Goal: Task Accomplishment & Management: Use online tool/utility

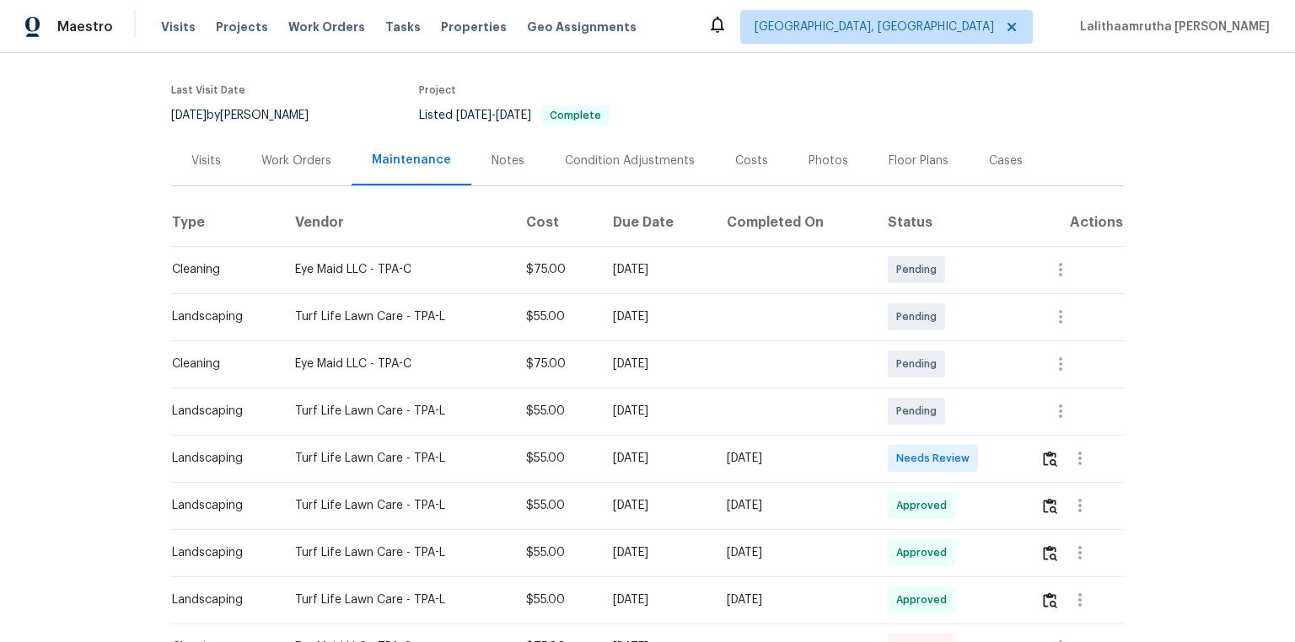
scroll to position [202, 0]
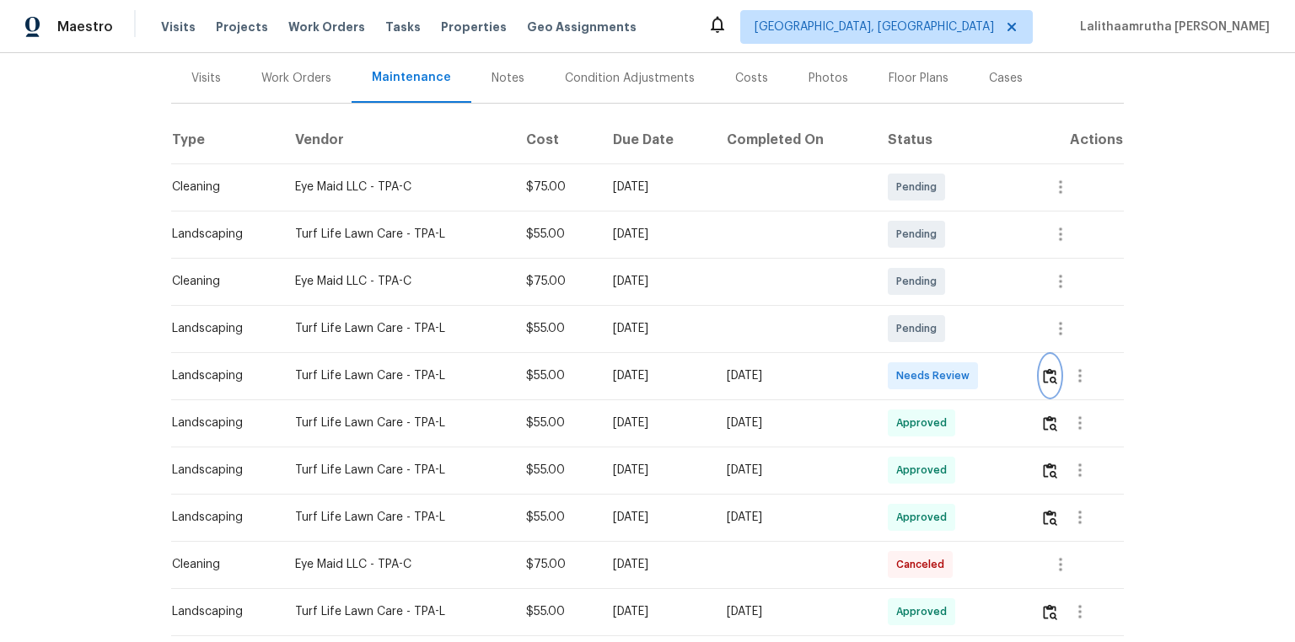
click at [921, 378] on img "button" at bounding box center [1050, 376] width 14 height 16
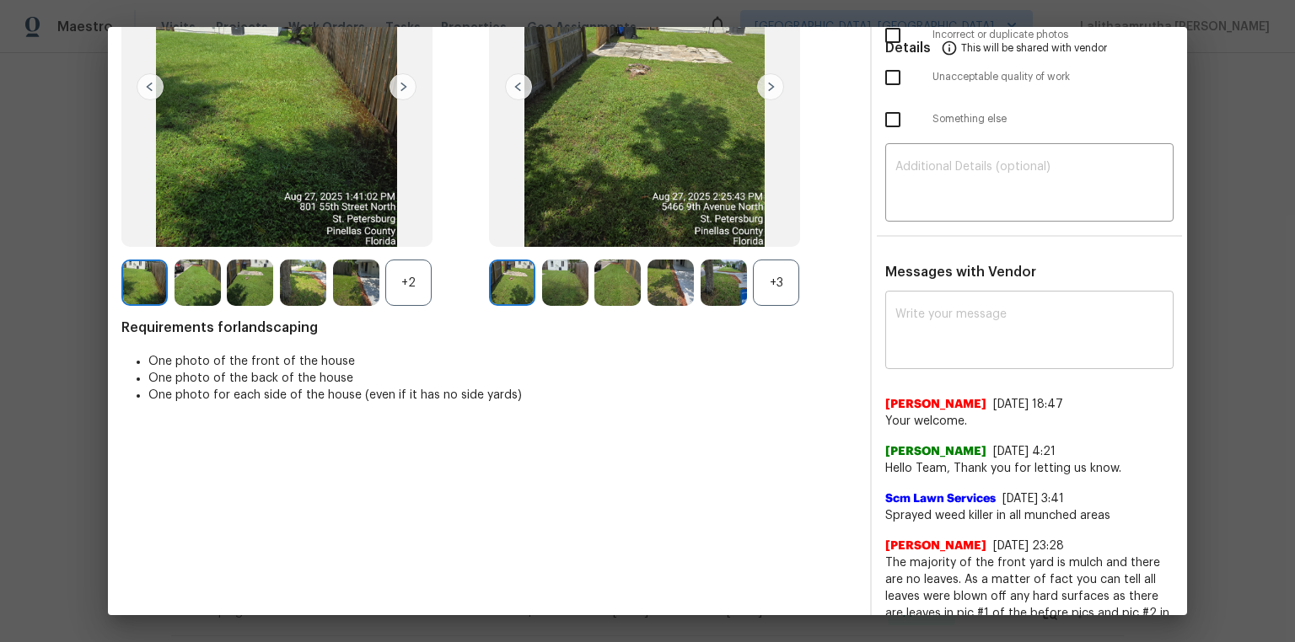
click at [921, 310] on textarea at bounding box center [1029, 332] width 268 height 47
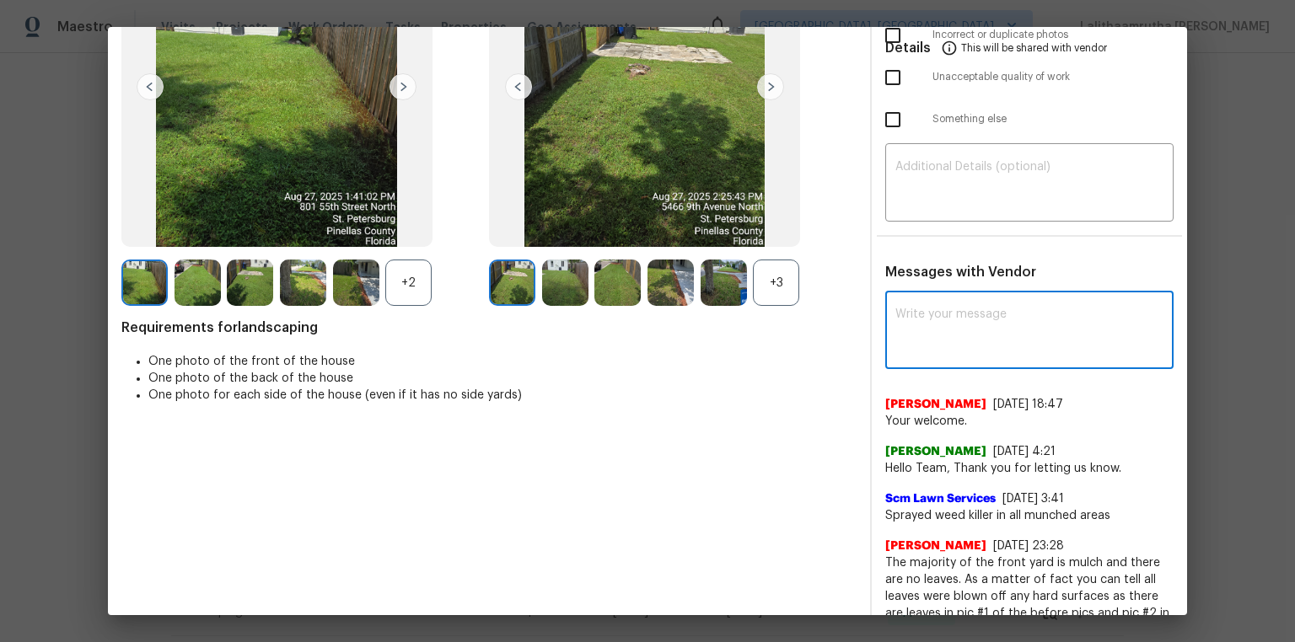
paste textarea "Hello! After further review, the visit on 08/15/2025 has been approved. Could y…"
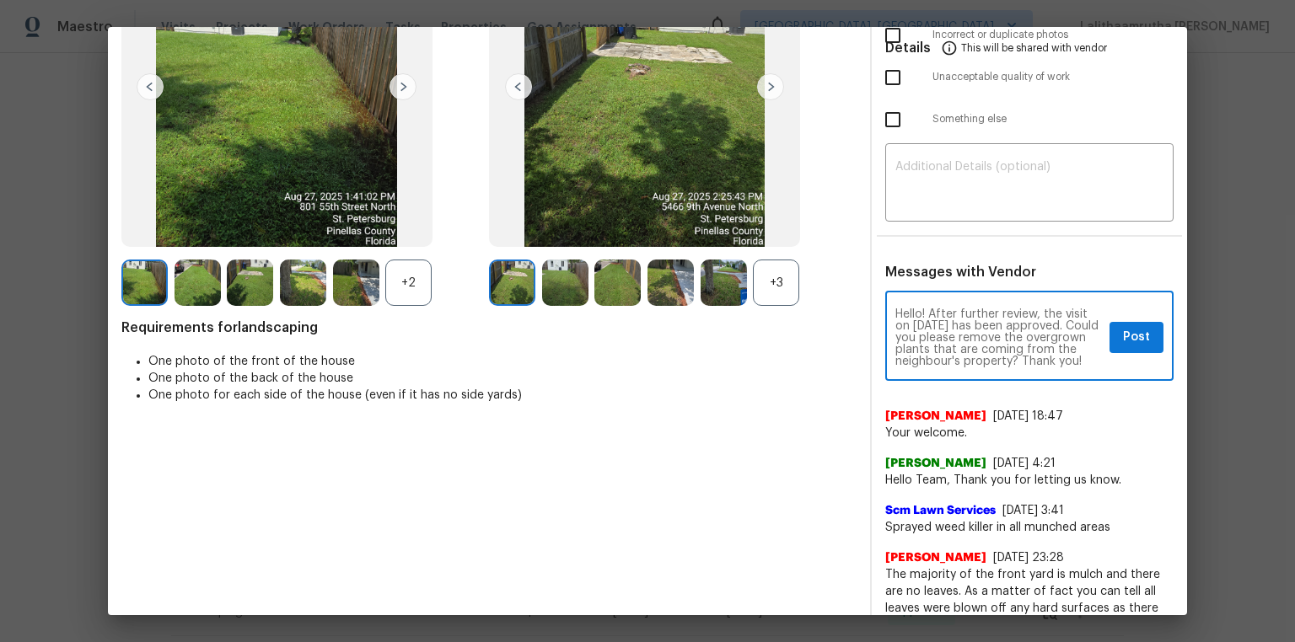
scroll to position [11, 0]
type textarea "Hello! After further review, the visit on 08/15/2025 has been approved. Could y…"
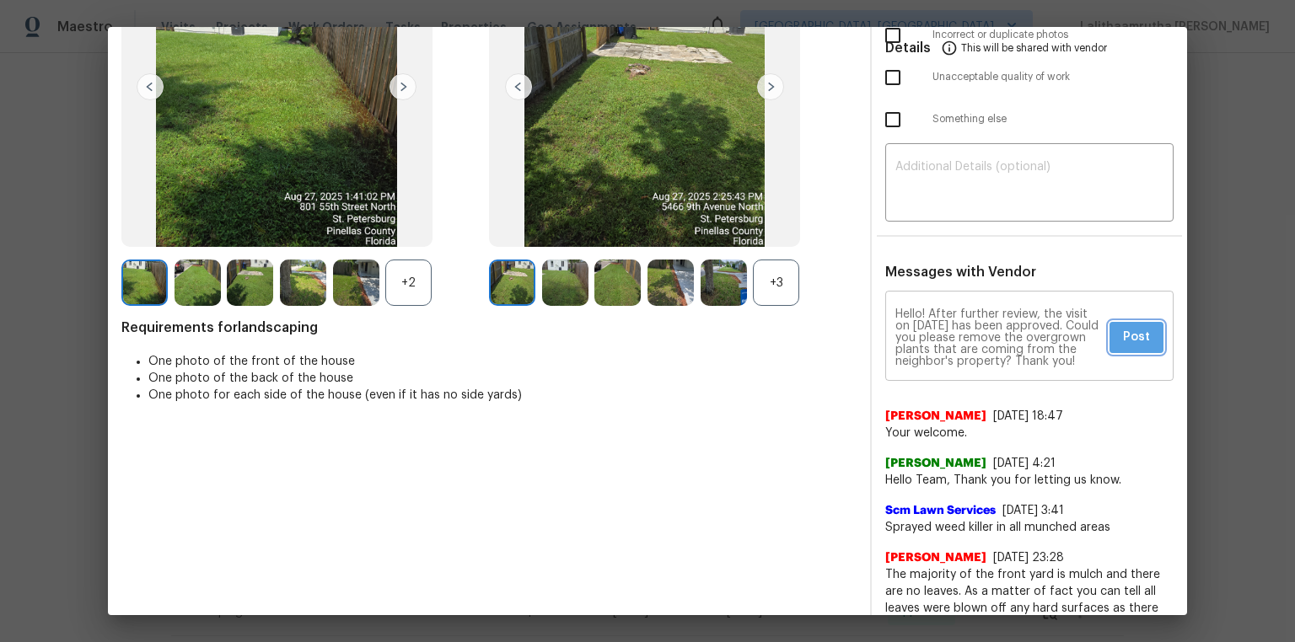
click at [921, 327] on span "Post" at bounding box center [1136, 337] width 27 height 21
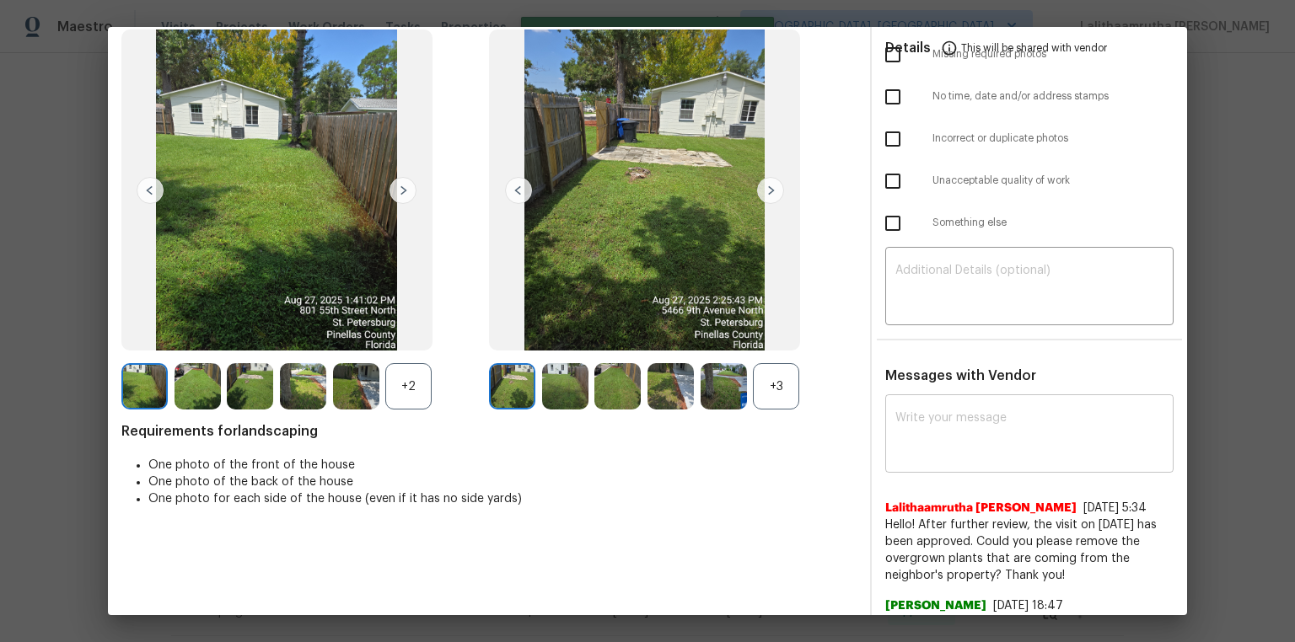
scroll to position [202, 0]
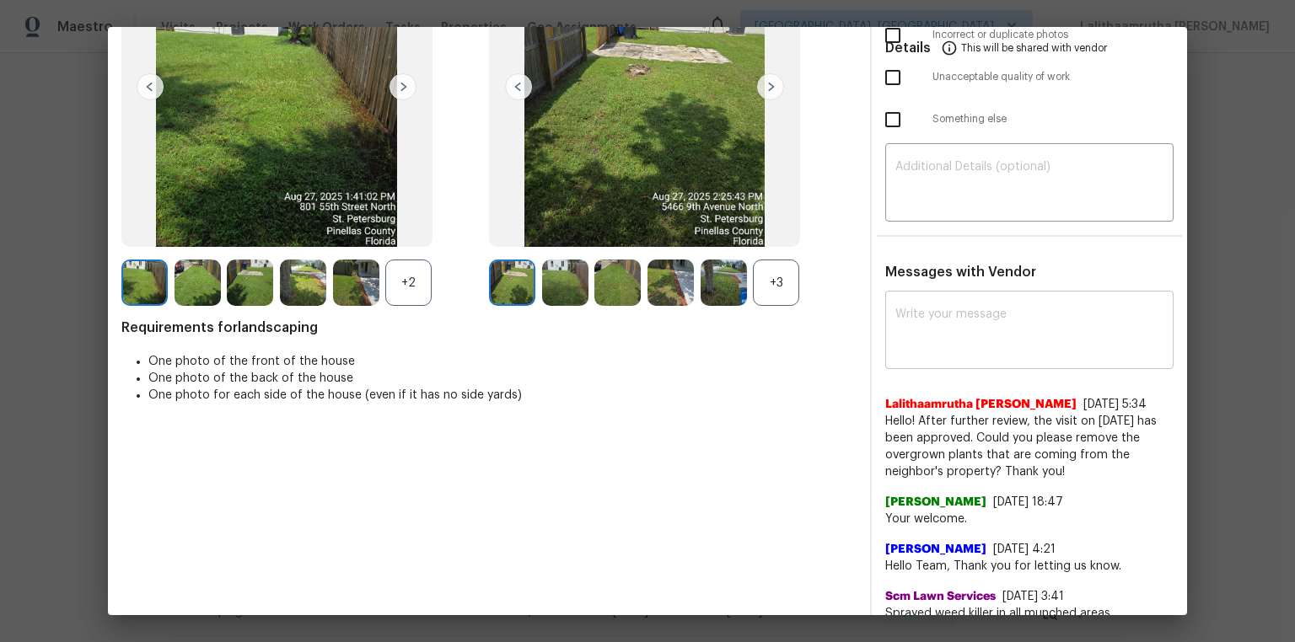
click at [921, 335] on textarea at bounding box center [1029, 332] width 268 height 47
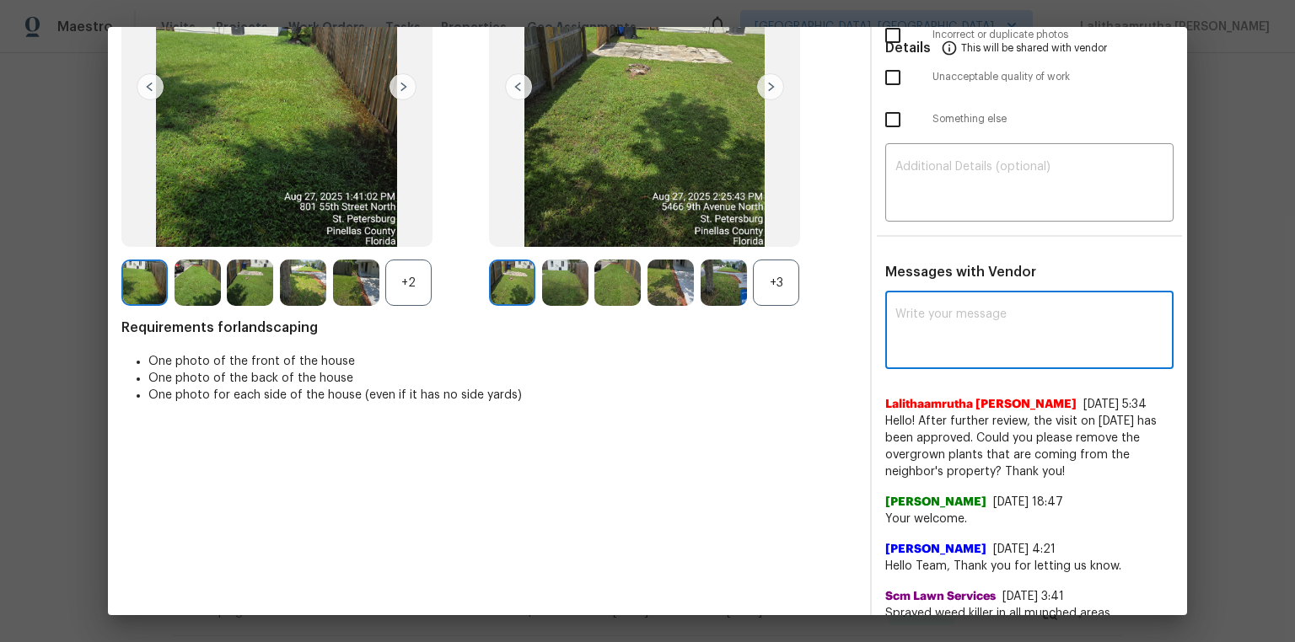
paste textarea "Hello! After further review, the visit on 08/15/2025 has been approved. Could y…"
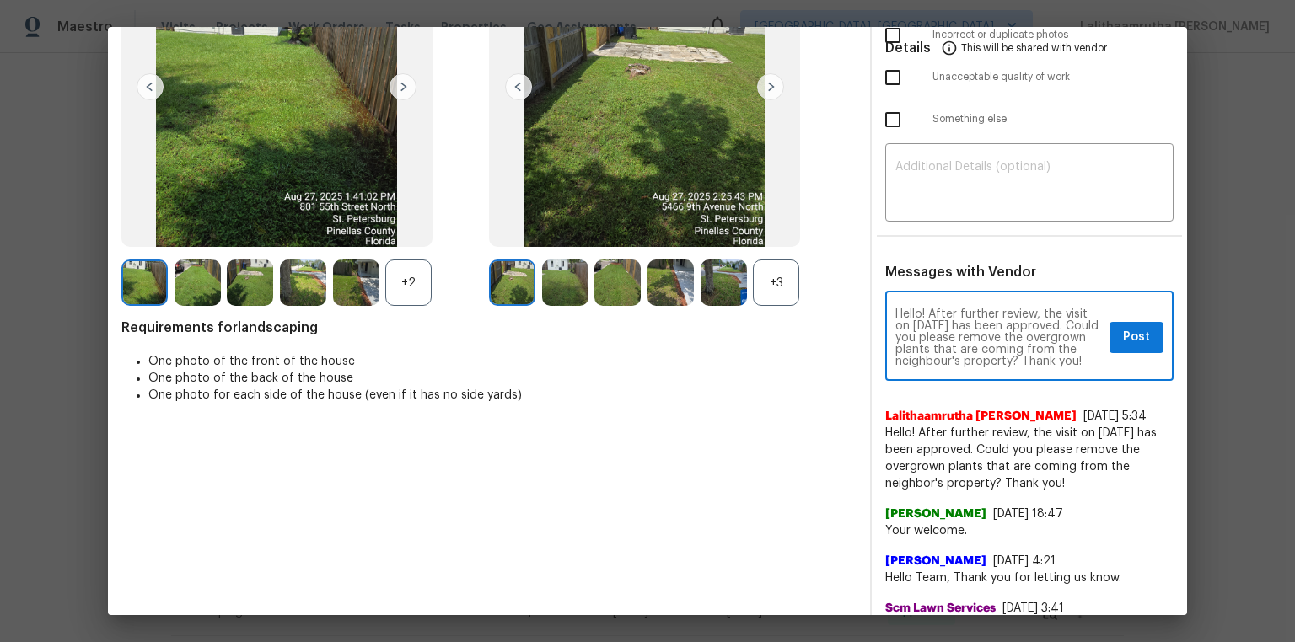
scroll to position [0, 0]
drag, startPoint x: 875, startPoint y: 425, endPoint x: 1086, endPoint y: 480, distance: 217.8
copy span "Hello! After further review, the visit on 08/15/2025 has been approved. Could y…"
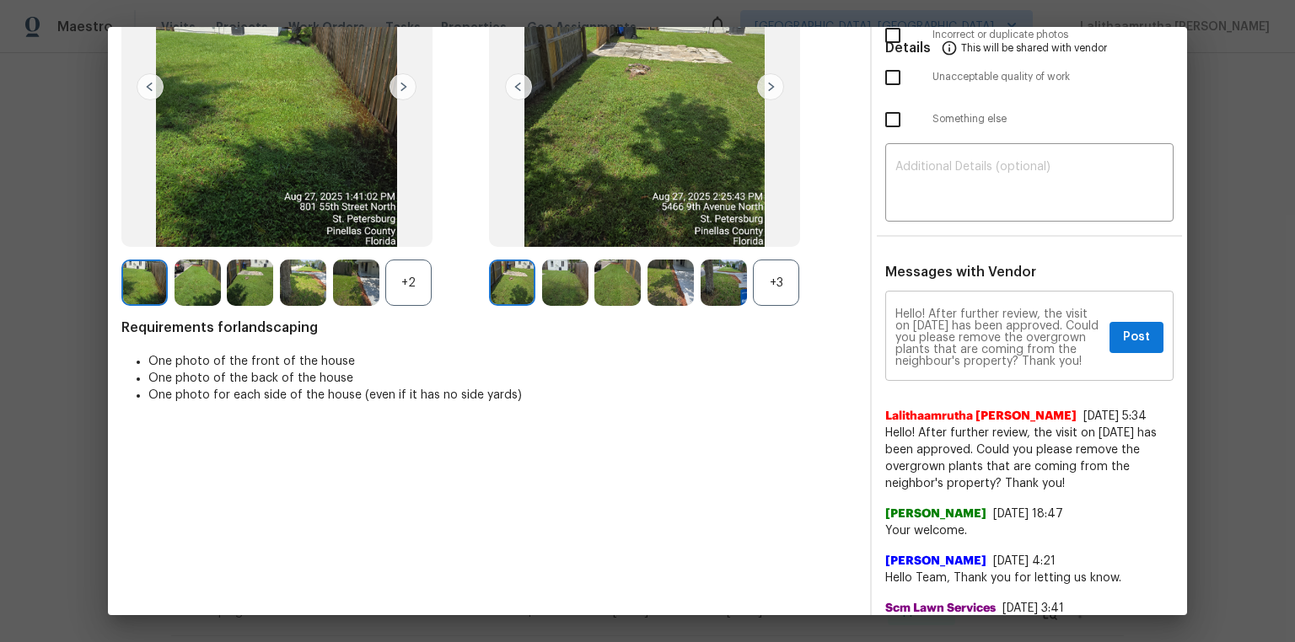
click at [921, 324] on textarea "Hello! After further review, the visit on 08/15/2025 has been approved. Could y…" at bounding box center [998, 338] width 207 height 59
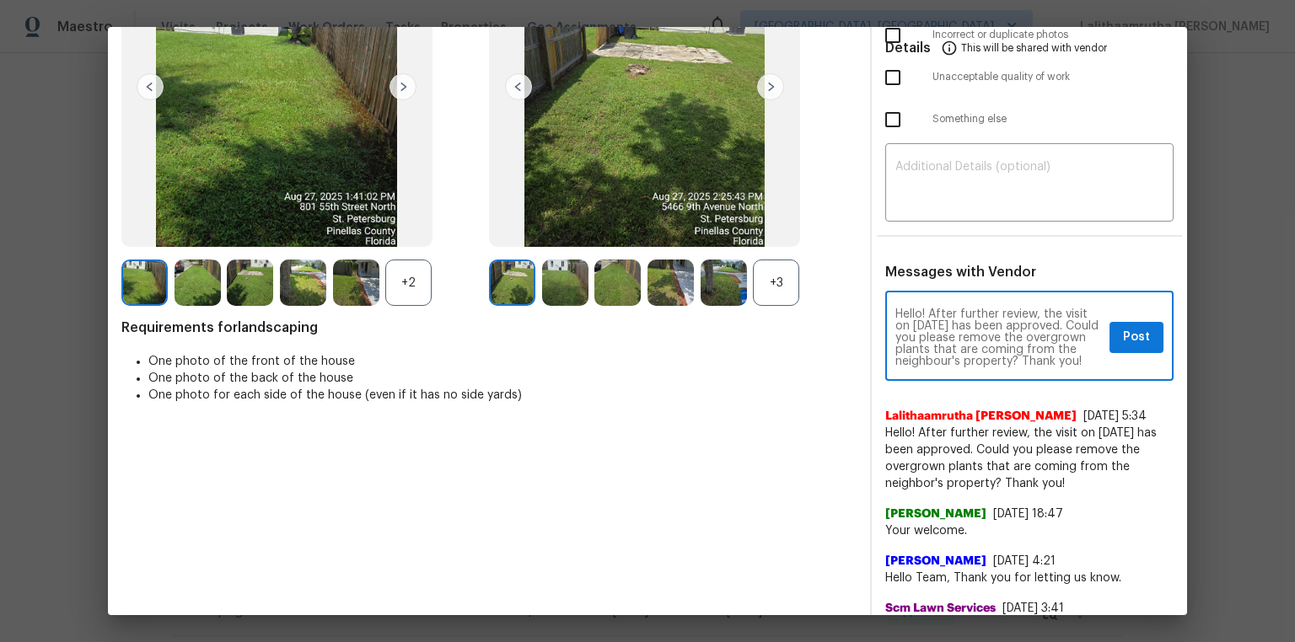
paste textarea "Hello! After further review, the visit on 08/15/2025 has been approved. Could y…"
type textarea "Hello! After further review, the visit on 08/15/2025 has beHello! After further…"
click at [921, 335] on textarea "Hello! After further review, the visit on 08/15/2025 has beHello! After further…" at bounding box center [998, 338] width 207 height 59
click at [921, 340] on textarea "Hello! After further review, the visit on 08/15/2025 has beHello! After further…" at bounding box center [998, 338] width 207 height 59
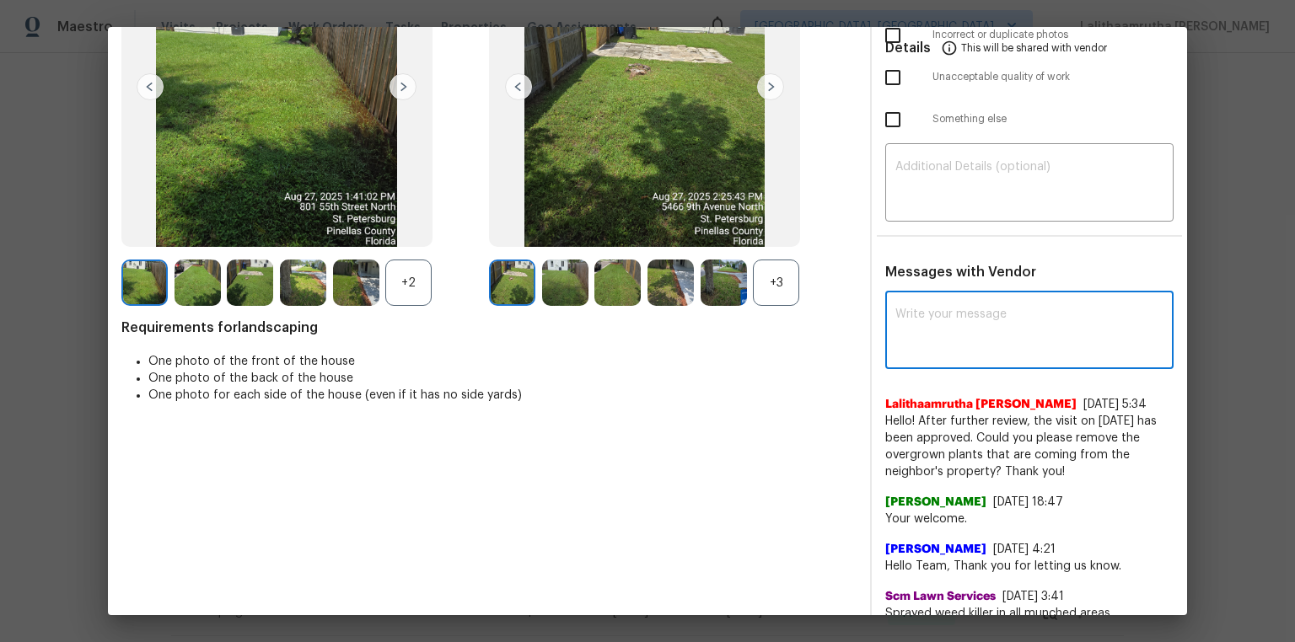
scroll to position [0, 0]
paste textarea "Hello! After further review, the visit on 08/15/2025 has been approved. Could y…"
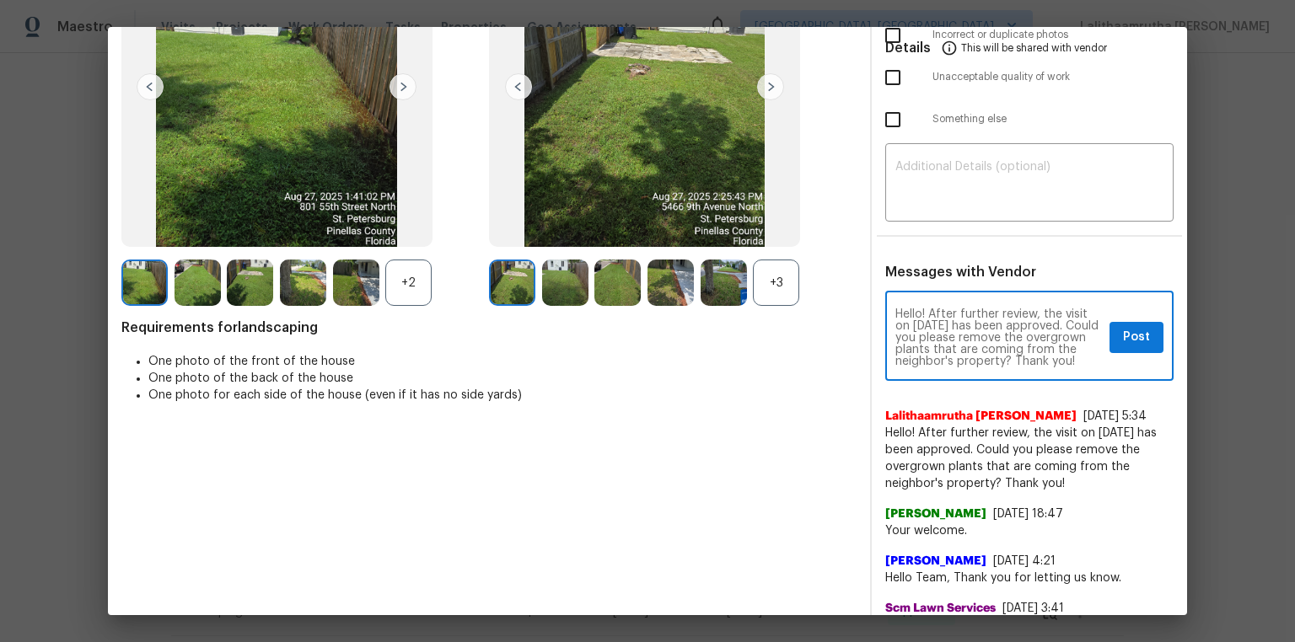
click at [921, 323] on textarea "Hello! After further review, the visit on 08/15/2025 has been approved. Could y…" at bounding box center [998, 338] width 207 height 59
type textarea "Hello! After further review, the visit on 08/27/2025 has been approved. Could y…"
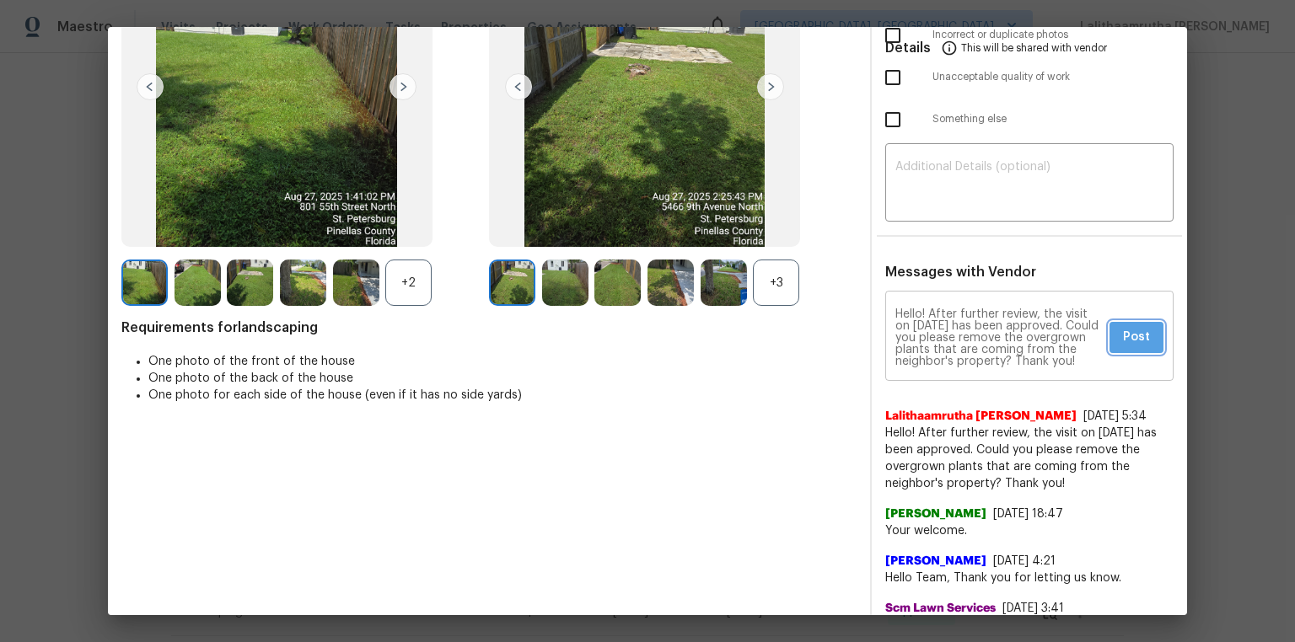
click at [921, 339] on span "Post" at bounding box center [1136, 337] width 27 height 21
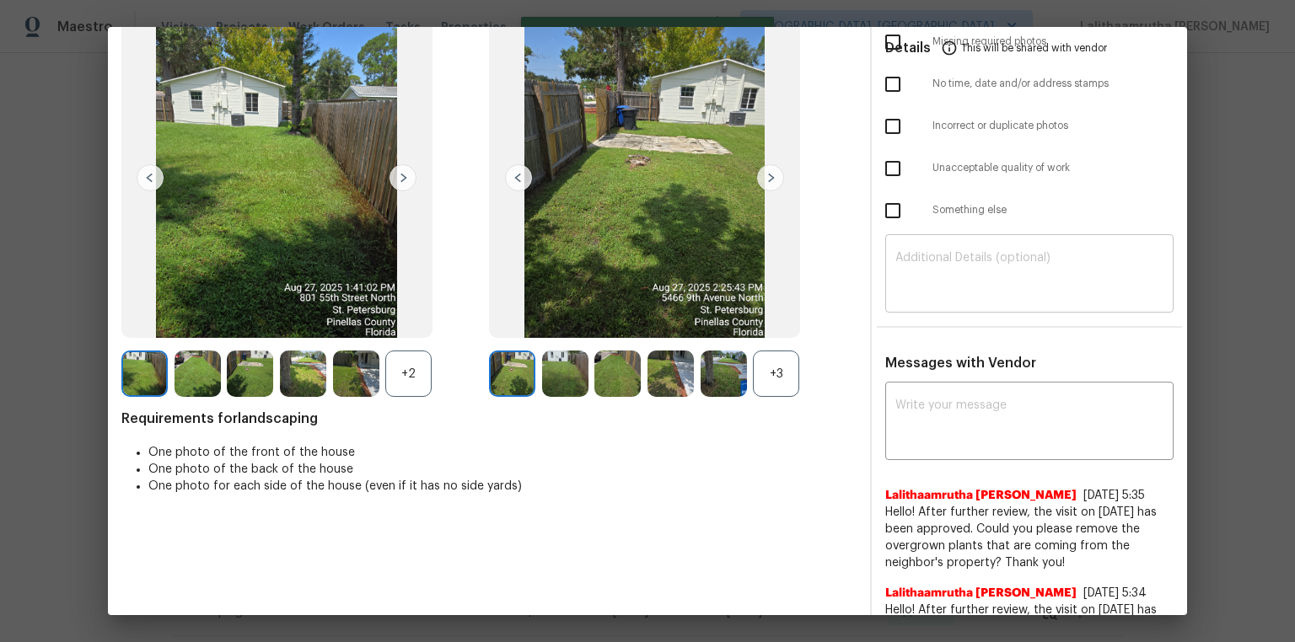
scroll to position [0, 0]
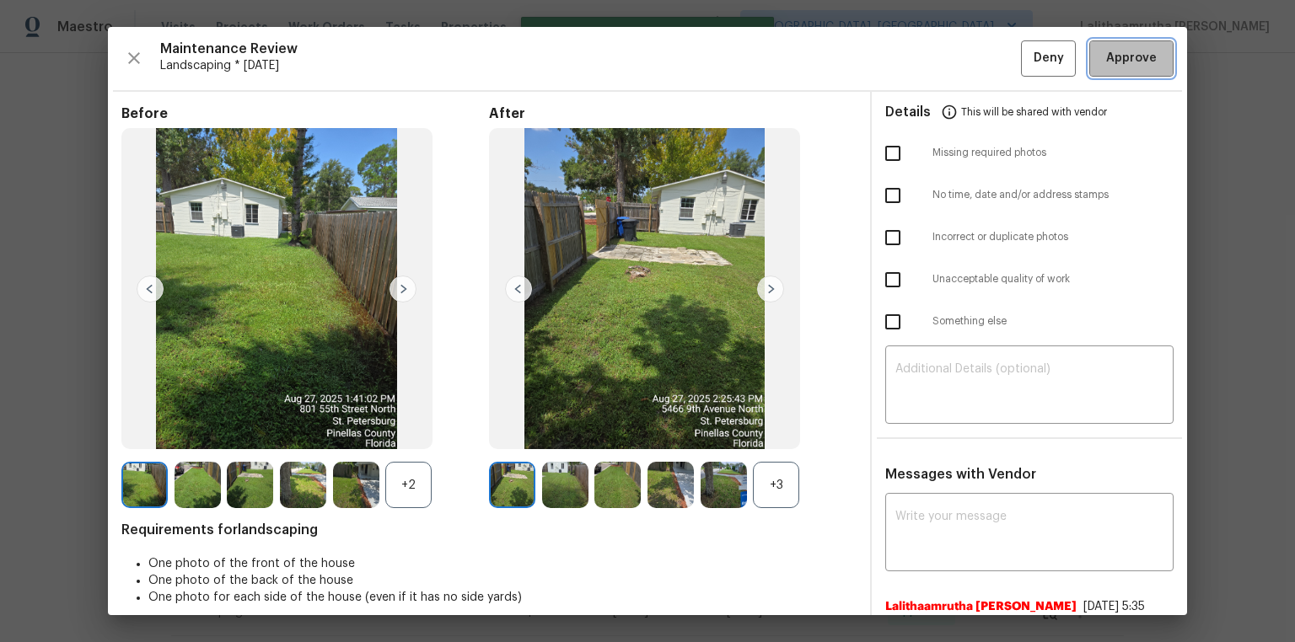
click at [921, 51] on span "Approve" at bounding box center [1131, 58] width 51 height 21
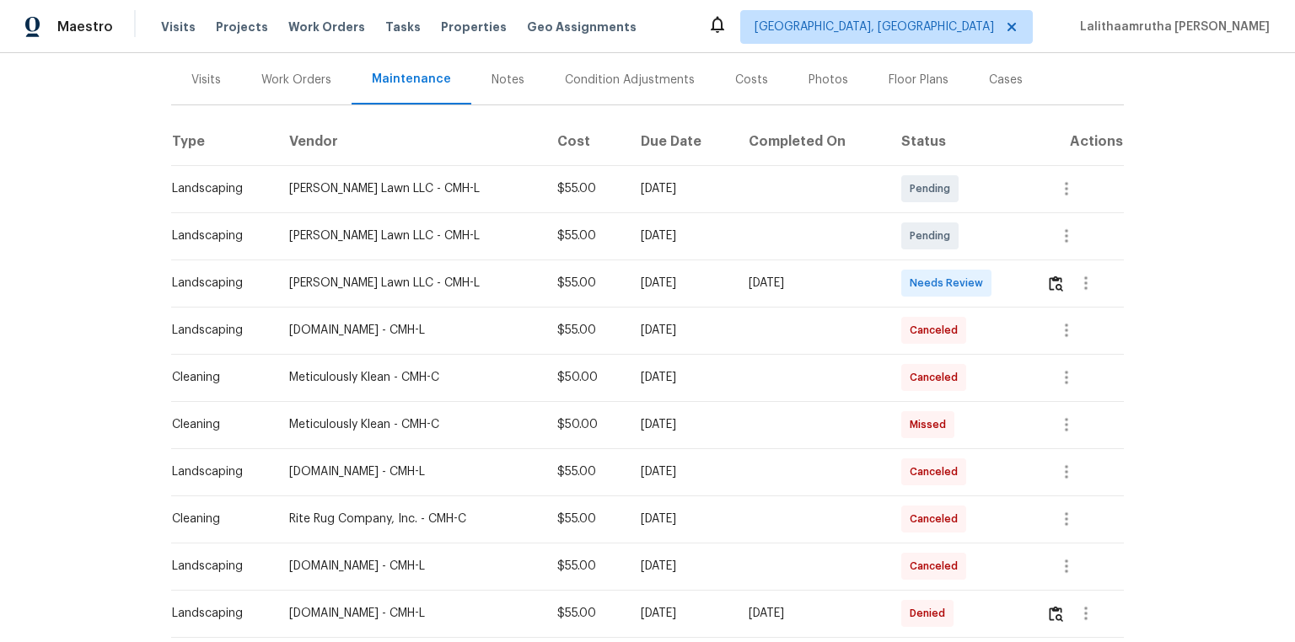
scroll to position [202, 0]
click at [896, 280] on button "button" at bounding box center [1055, 281] width 19 height 40
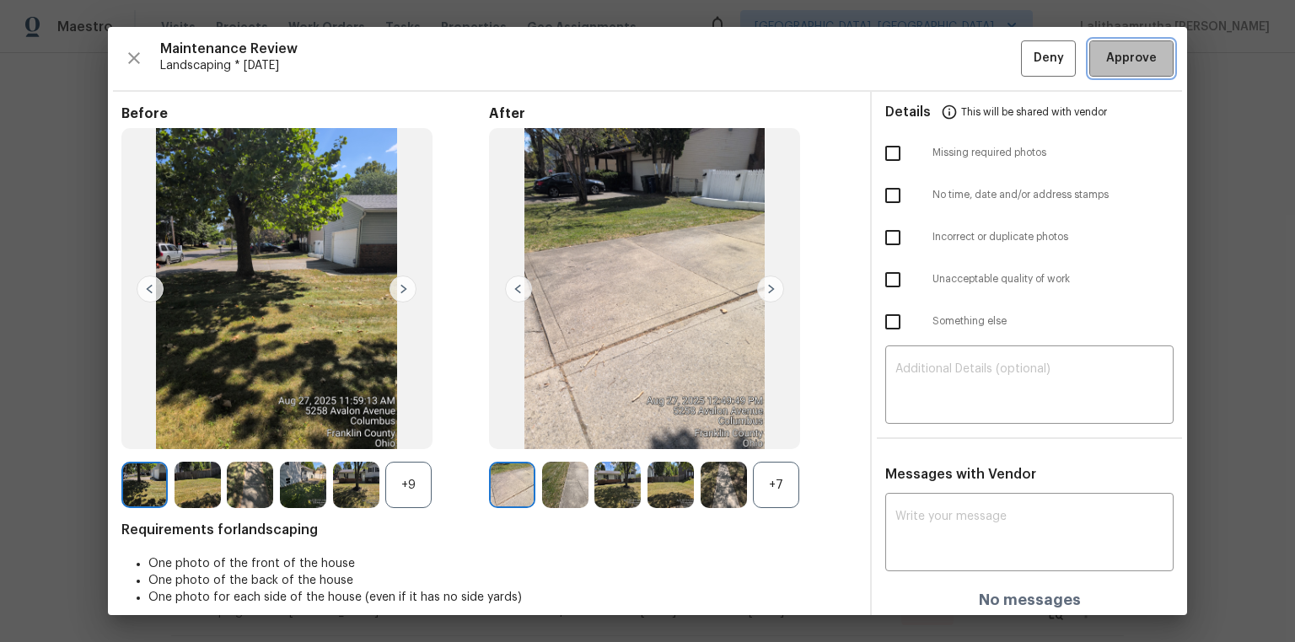
click at [896, 51] on span "Approve" at bounding box center [1131, 58] width 51 height 21
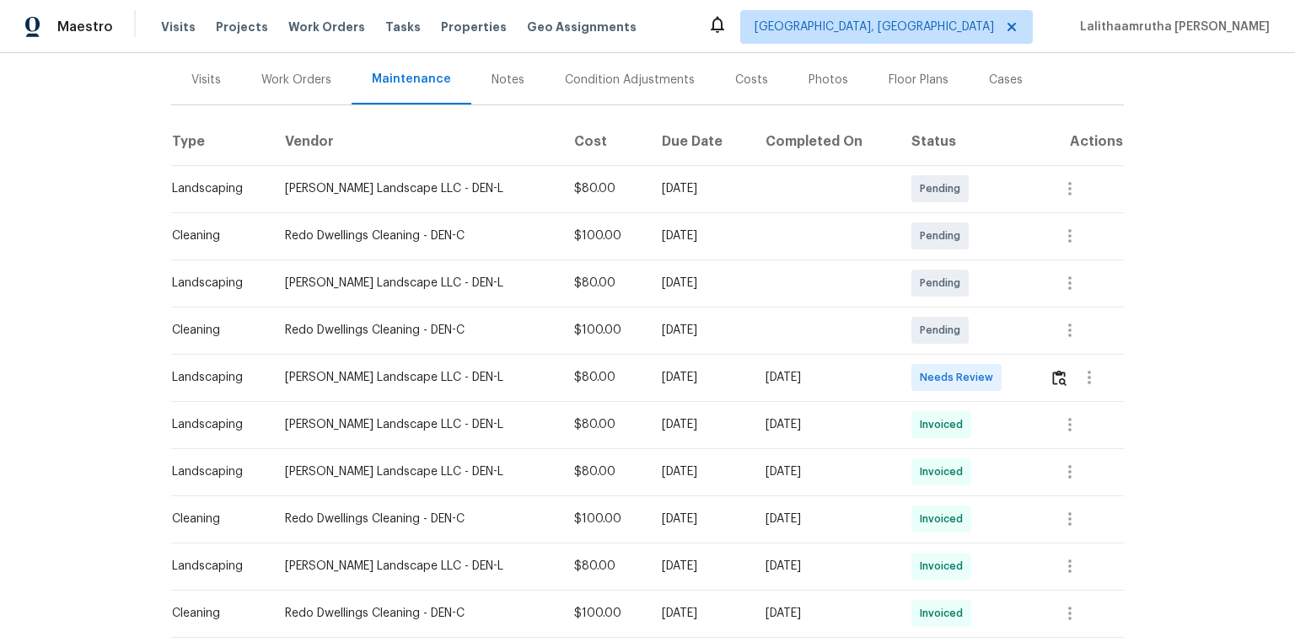
scroll to position [202, 0]
click at [921, 371] on img "button" at bounding box center [1059, 376] width 14 height 16
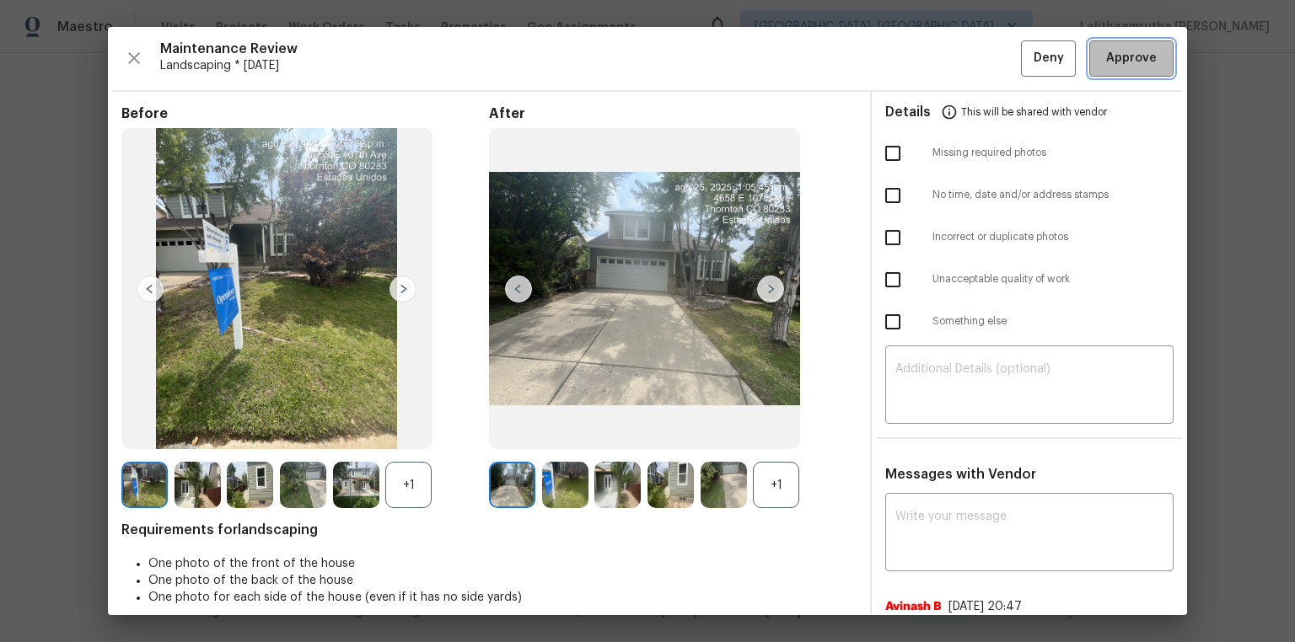
click at [921, 62] on span "Approve" at bounding box center [1131, 58] width 51 height 21
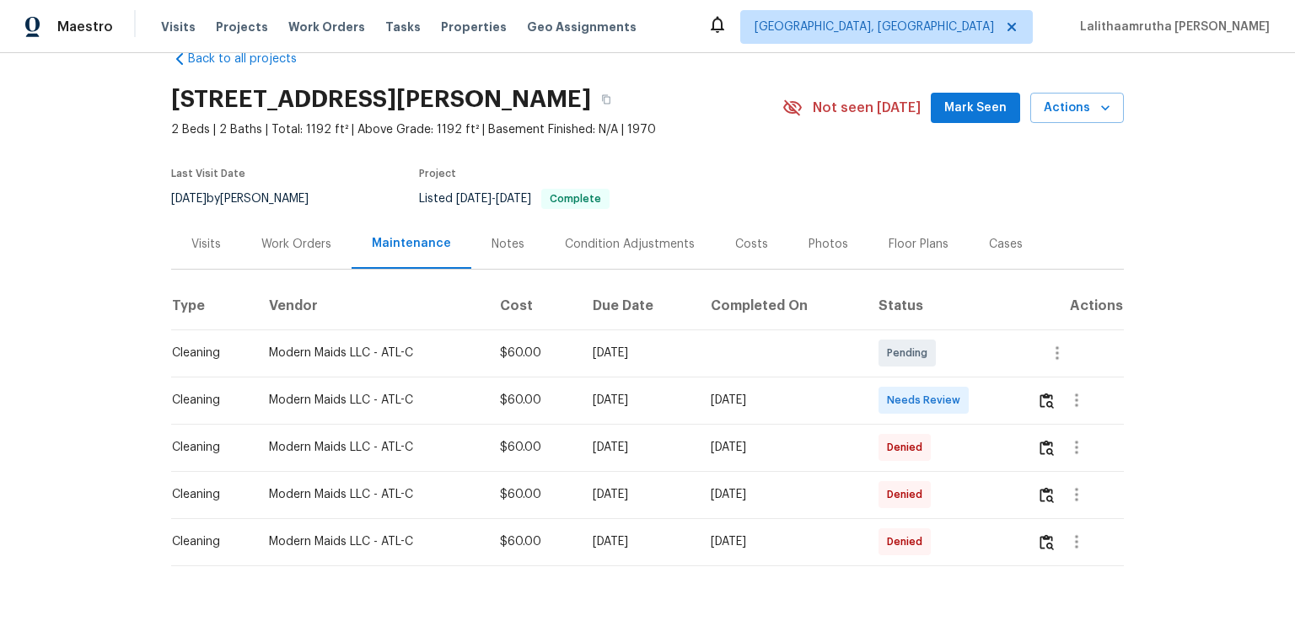
scroll to position [71, 0]
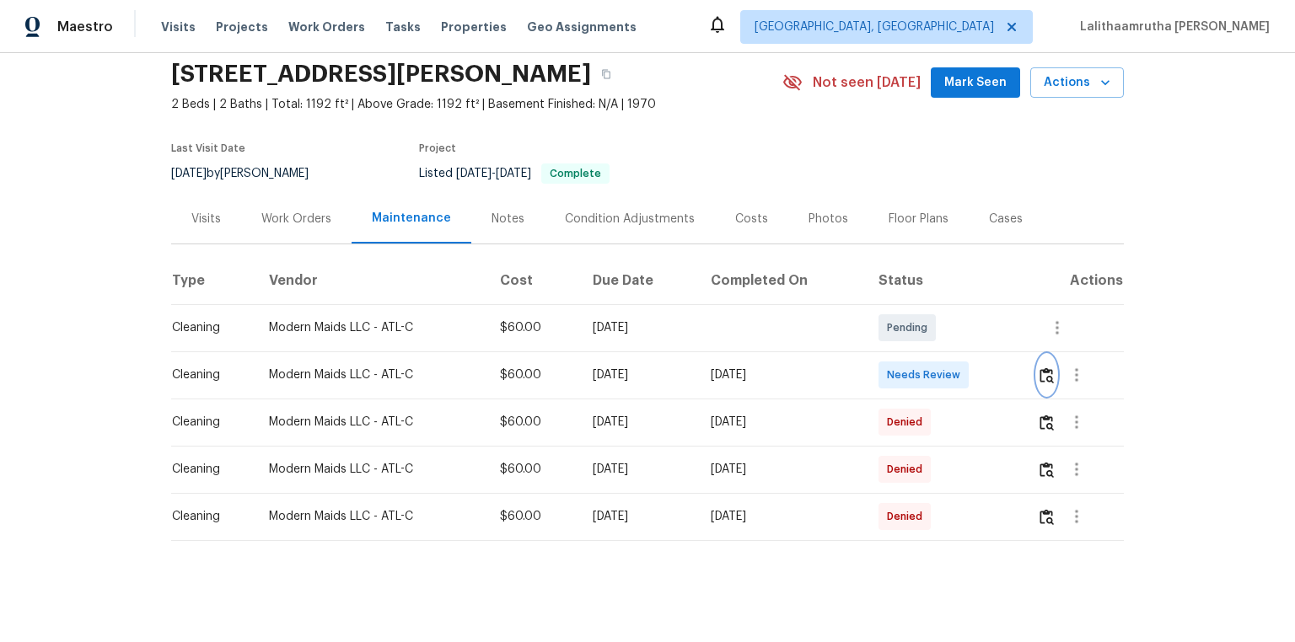
click at [921, 368] on img "button" at bounding box center [1047, 376] width 14 height 16
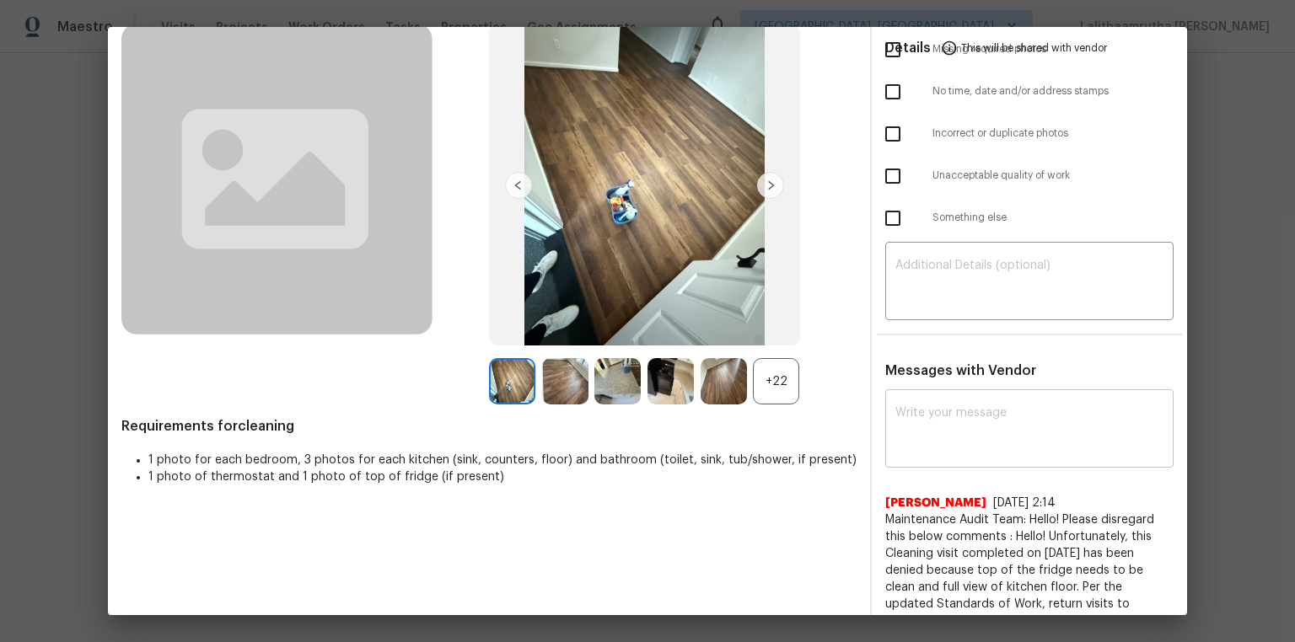
scroll to position [67, 0]
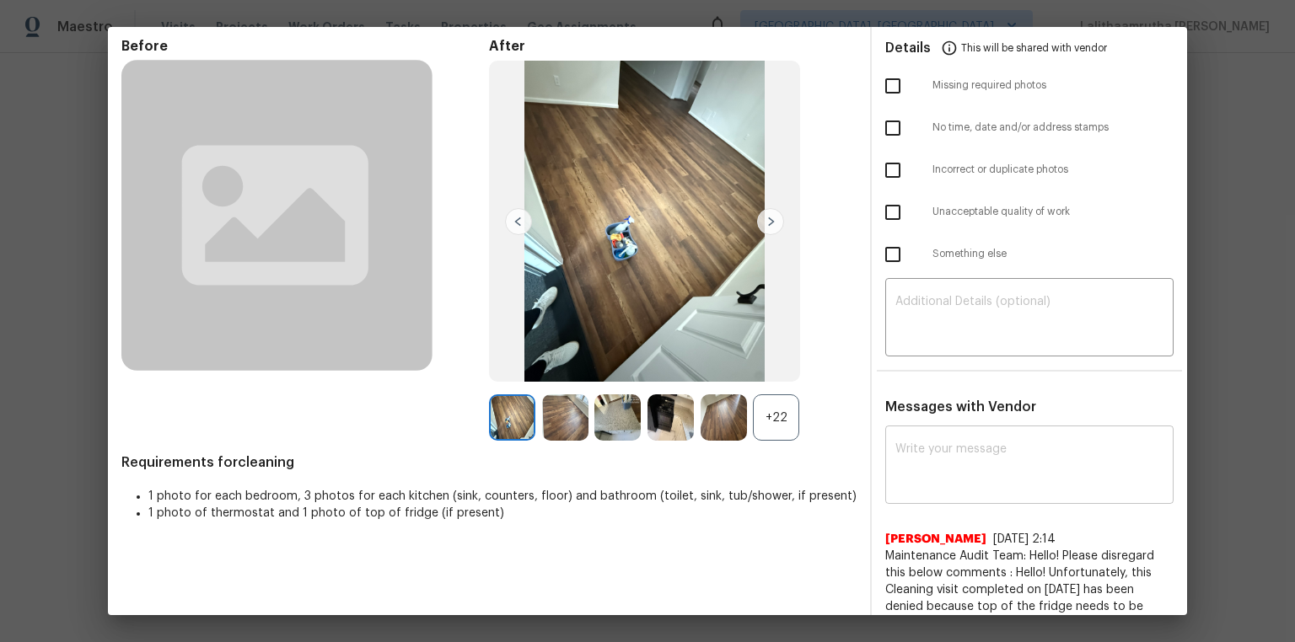
click at [921, 432] on div "x ​" at bounding box center [1029, 467] width 288 height 74
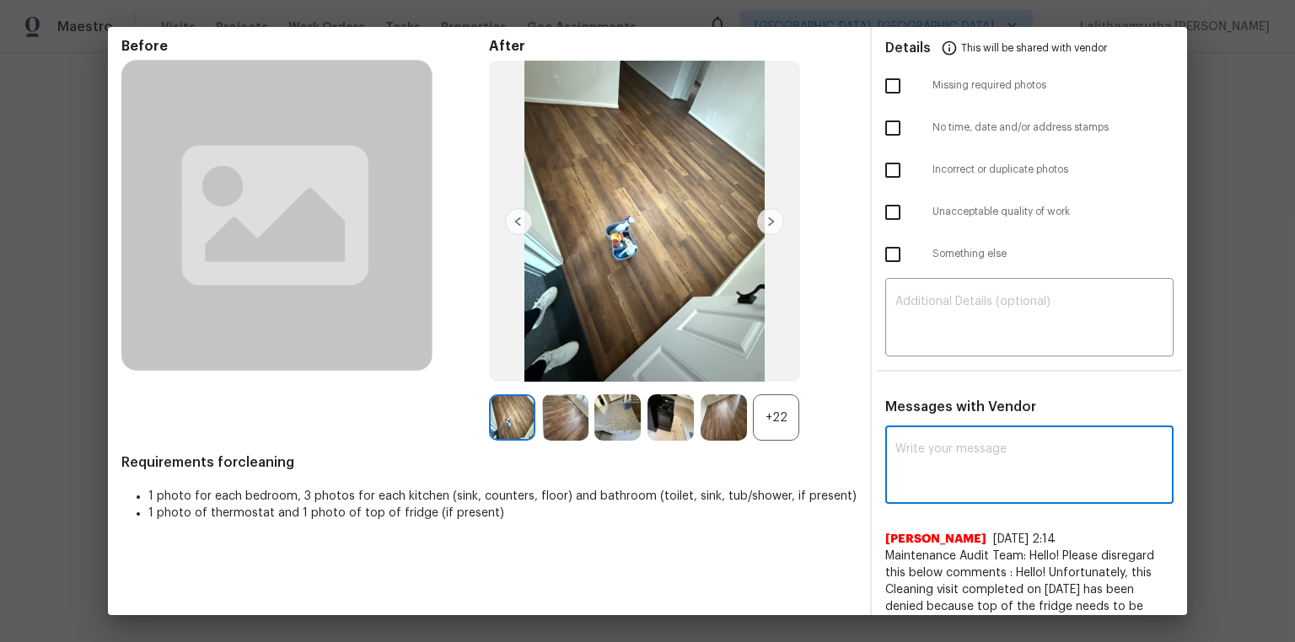
click at [921, 432] on textarea at bounding box center [1029, 466] width 268 height 47
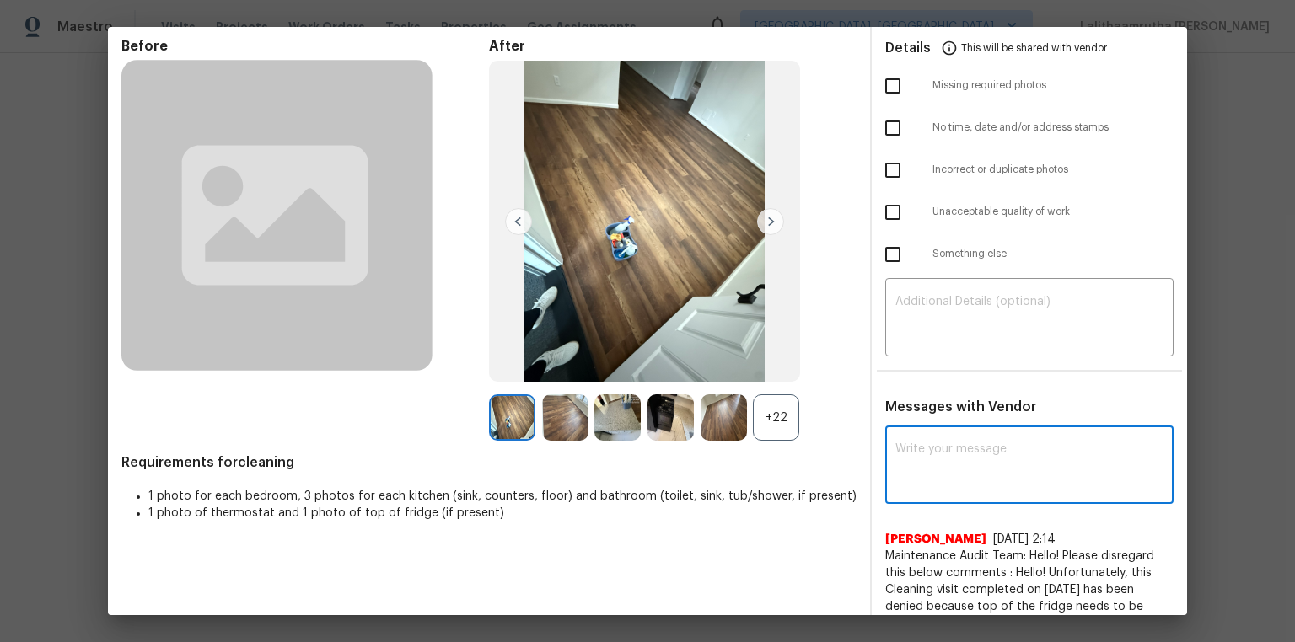
click at [921, 432] on textarea at bounding box center [1029, 466] width 268 height 47
paste textarea "v"
type textarea "v"
paste textarea "v"
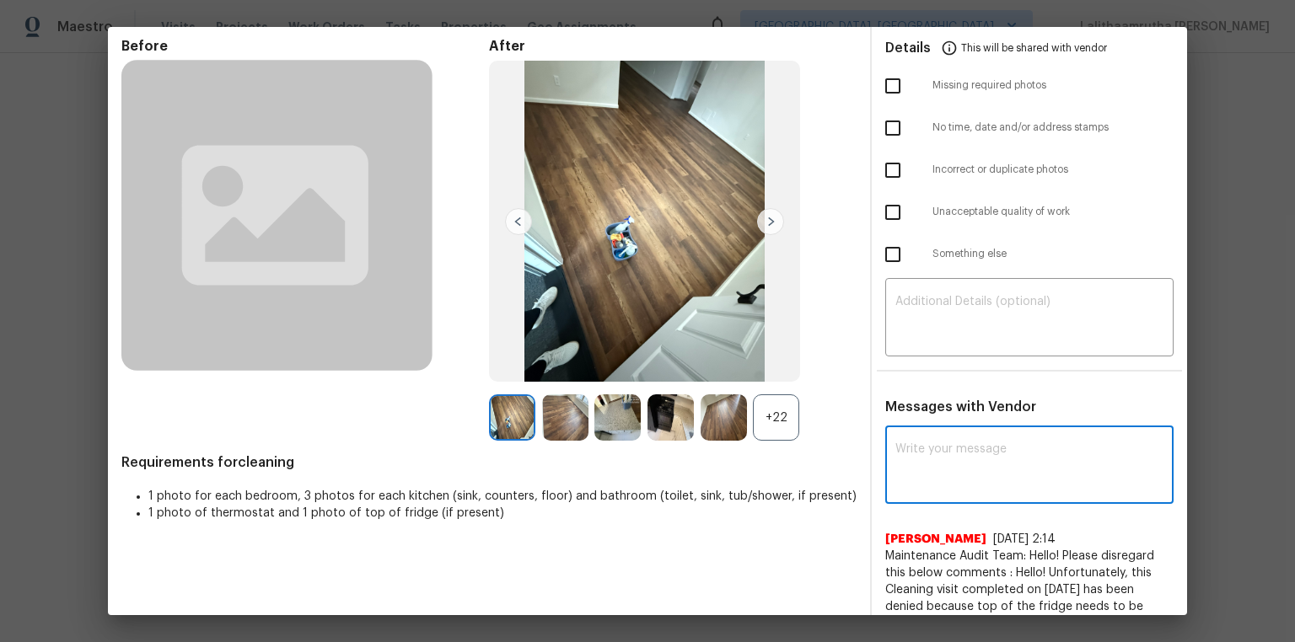
type textarea "v"
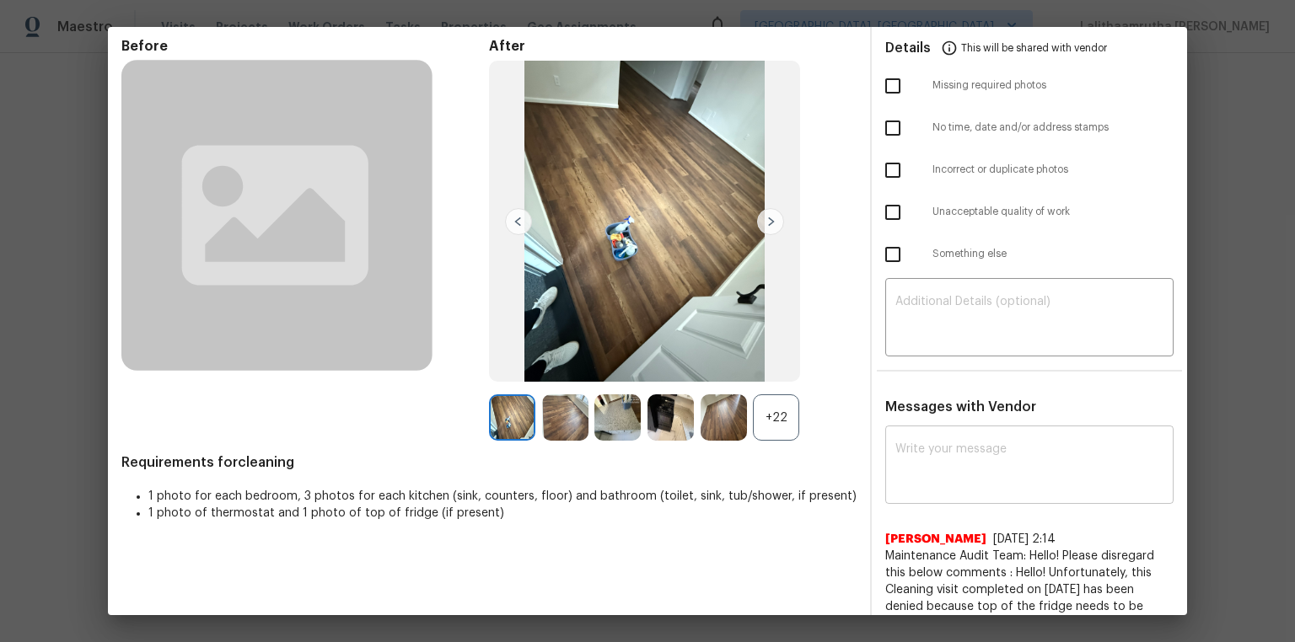
click at [921, 432] on textarea at bounding box center [1029, 466] width 268 height 47
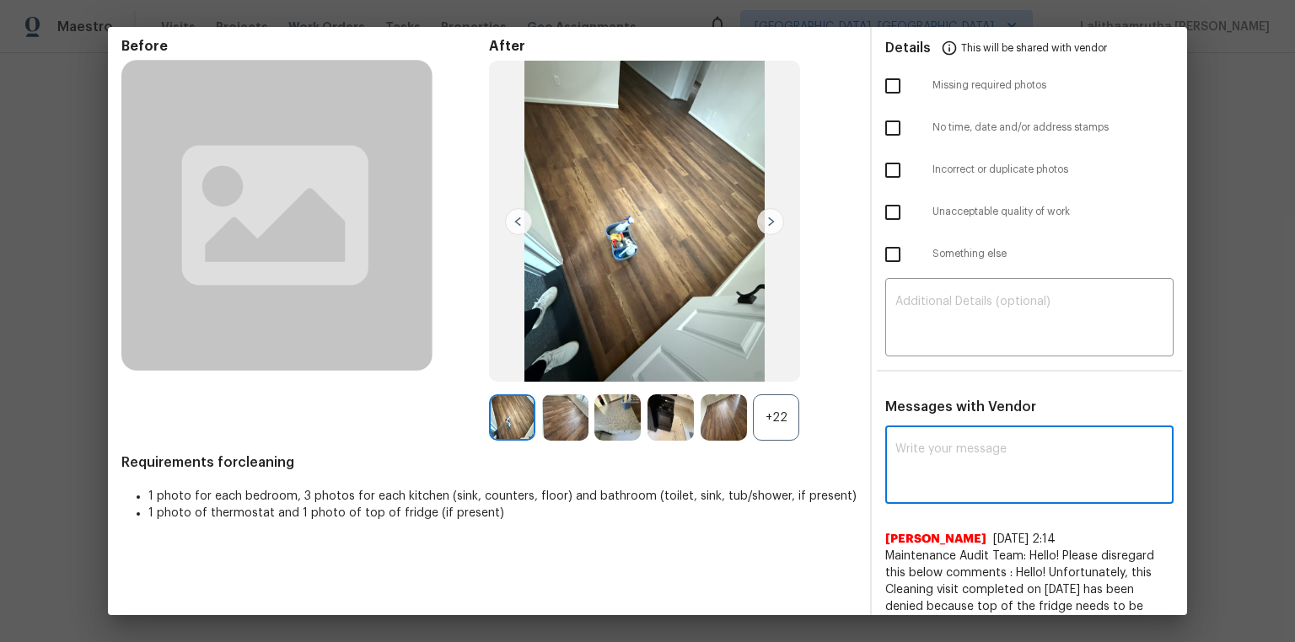
paste textarea "Maintenance Audit Team: Hello! Unfortunately, this cleaning visit completed on …"
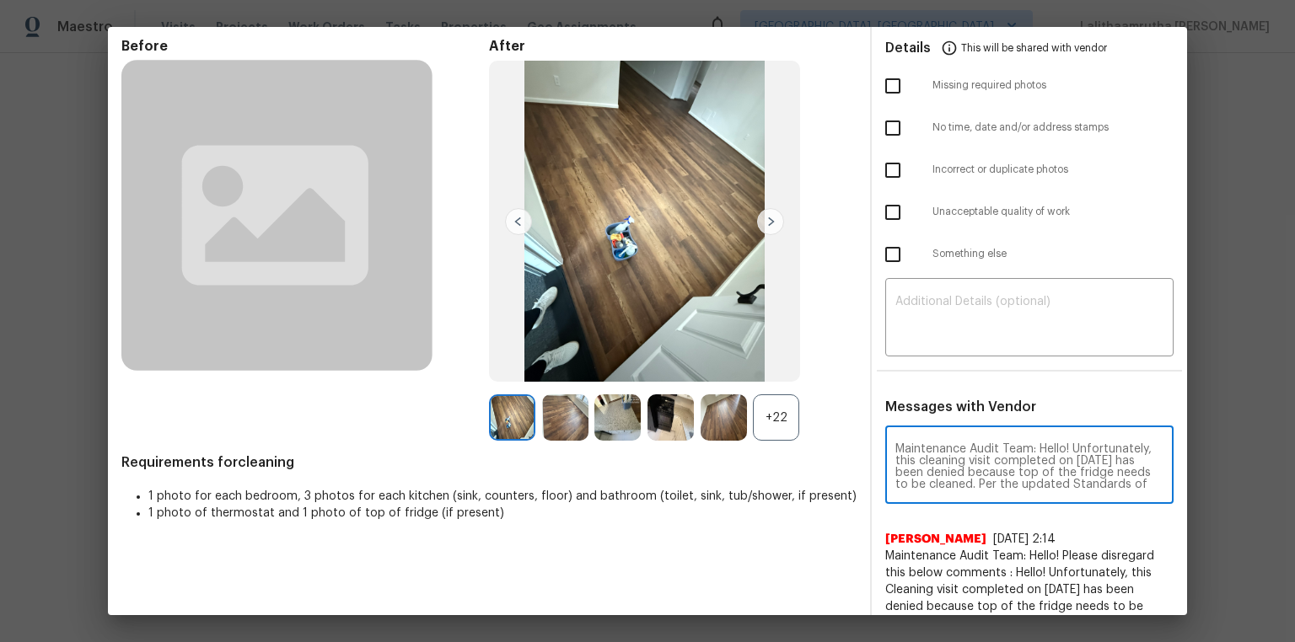
scroll to position [165, 0]
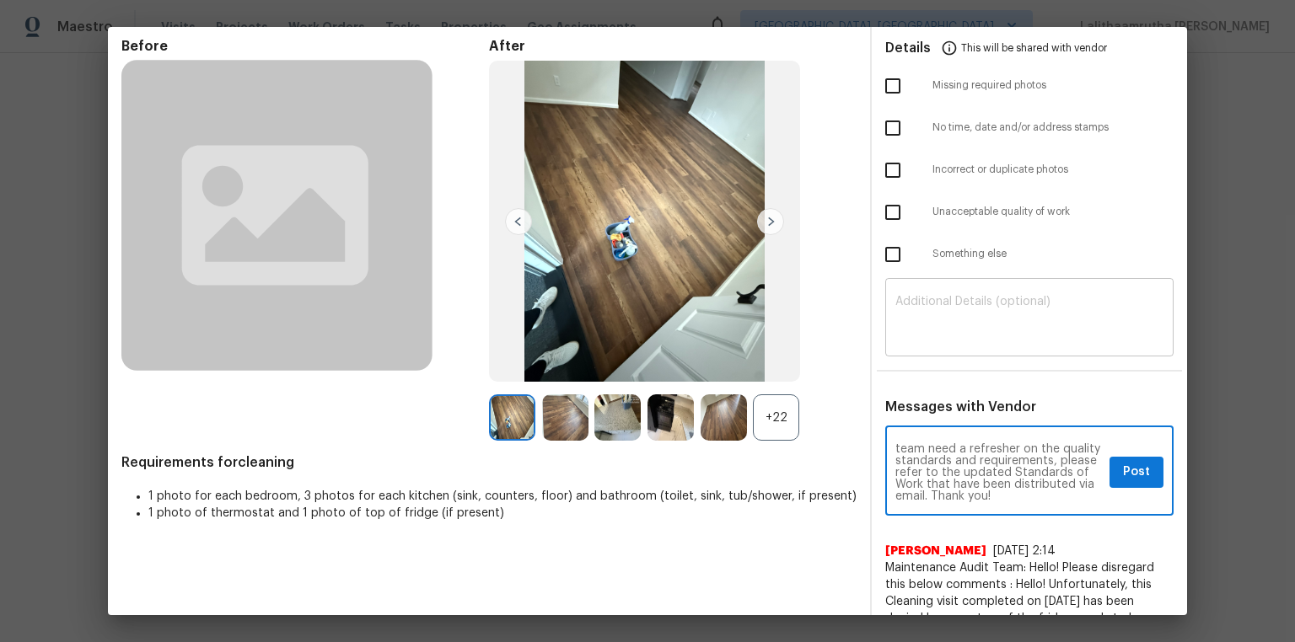
type textarea "Maintenance Audit Team: Hello! Unfortunately, this cleaning visit completed on …"
click at [921, 330] on textarea at bounding box center [1029, 319] width 268 height 47
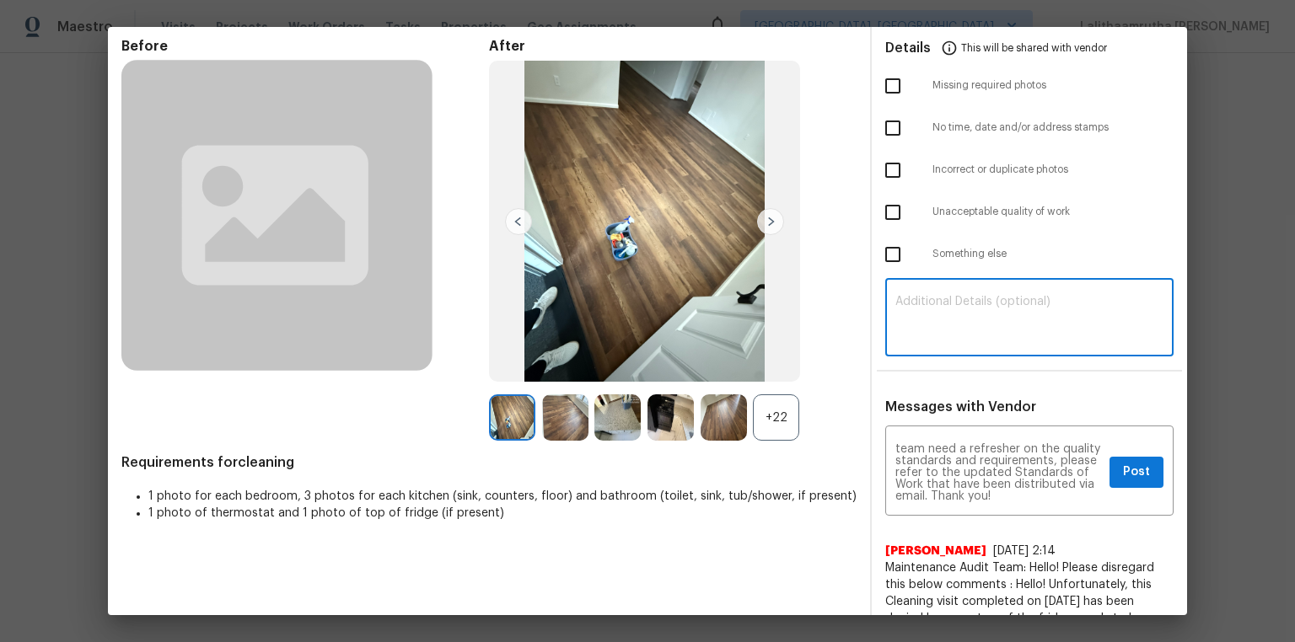
paste textarea "Maintenance Audit Team: Hello! Unfortunately, this cleaning visit completed on …"
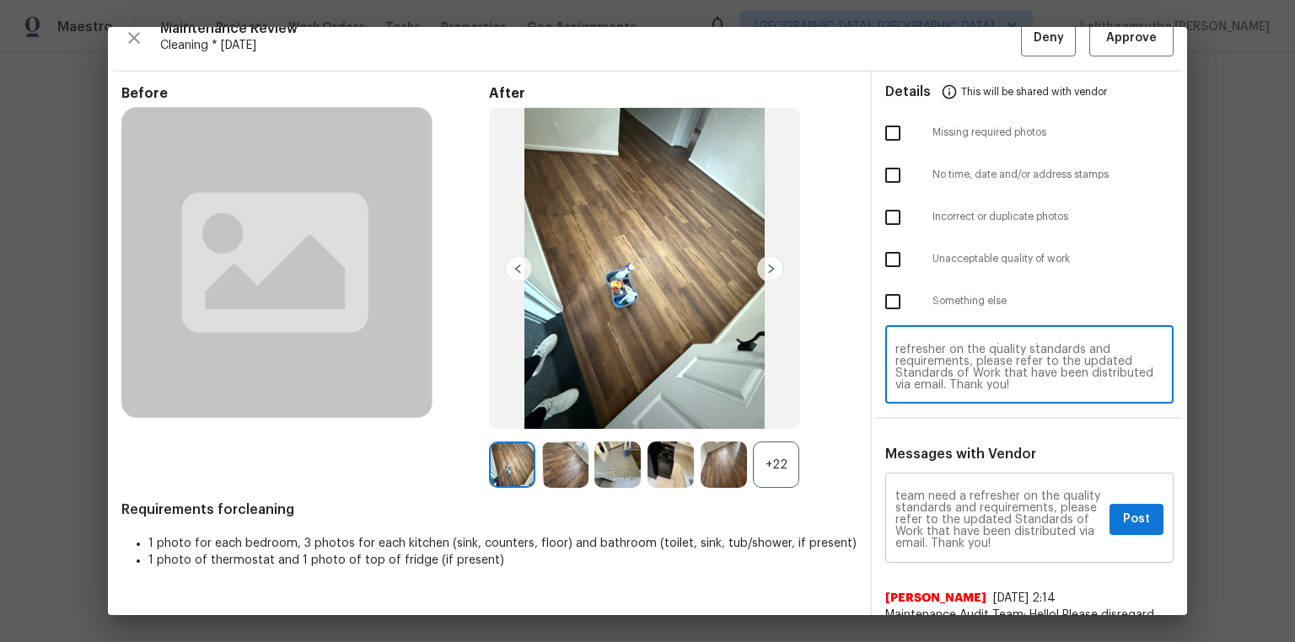
scroll to position [0, 0]
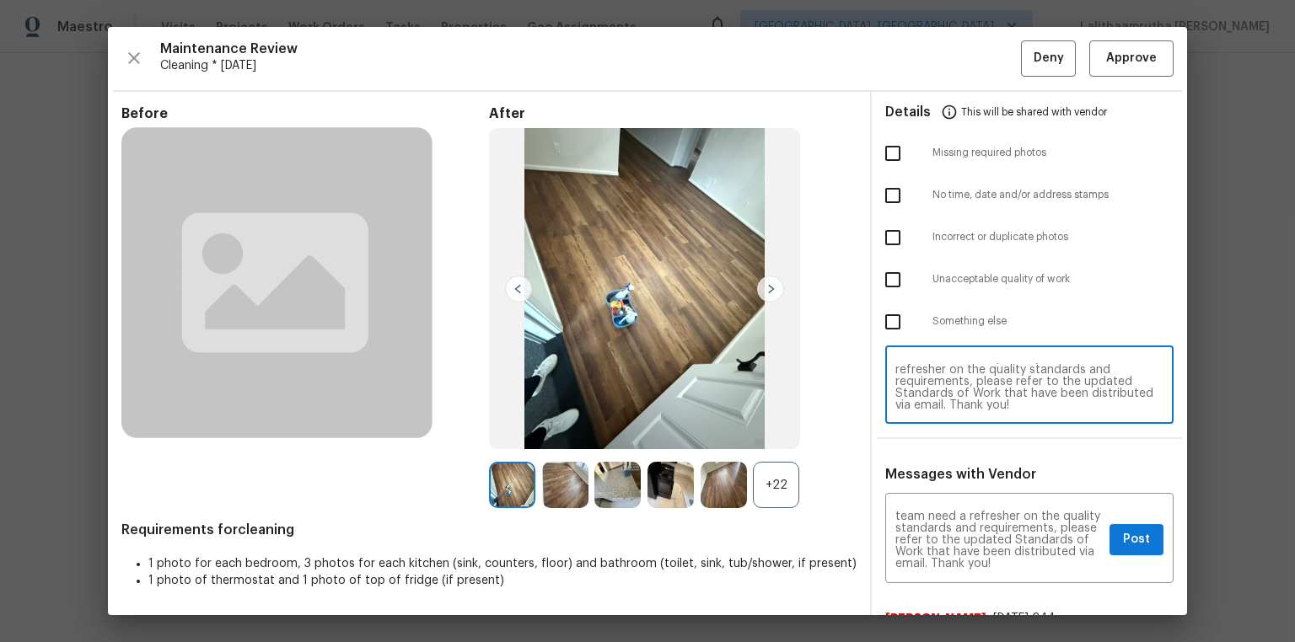
type textarea "Maintenance Audit Team: Hello! Unfortunately, this cleaning visit completed on …"
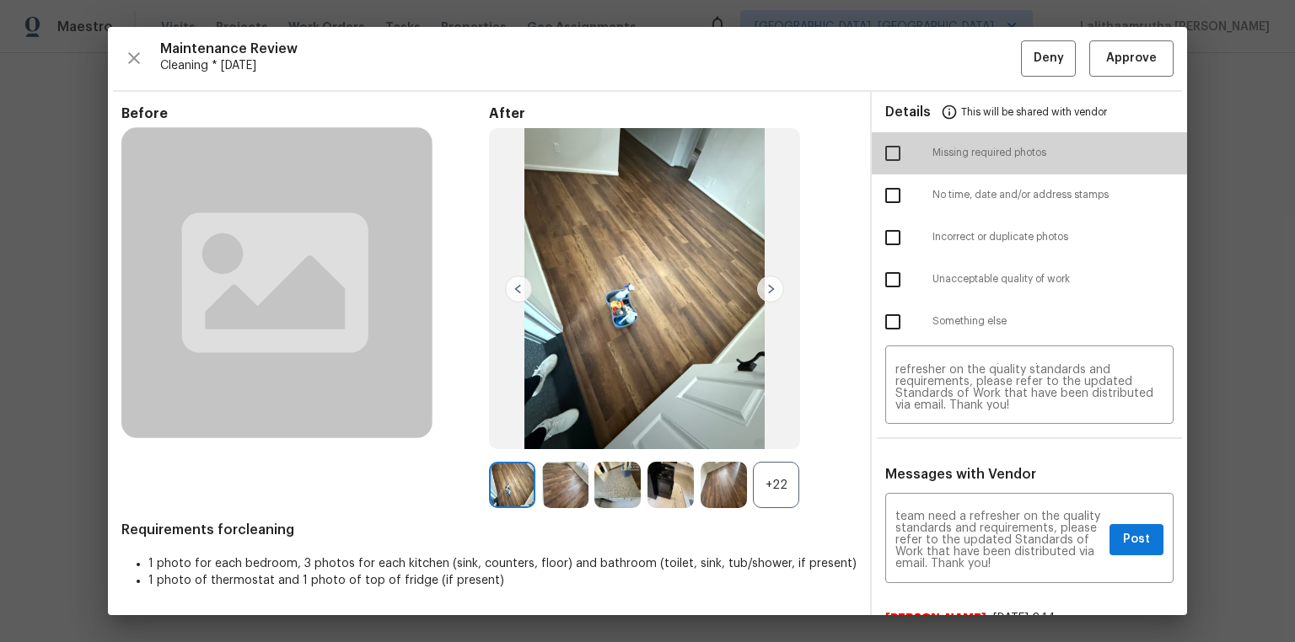
click at [875, 159] on input "checkbox" at bounding box center [892, 153] width 35 height 35
checkbox input "true"
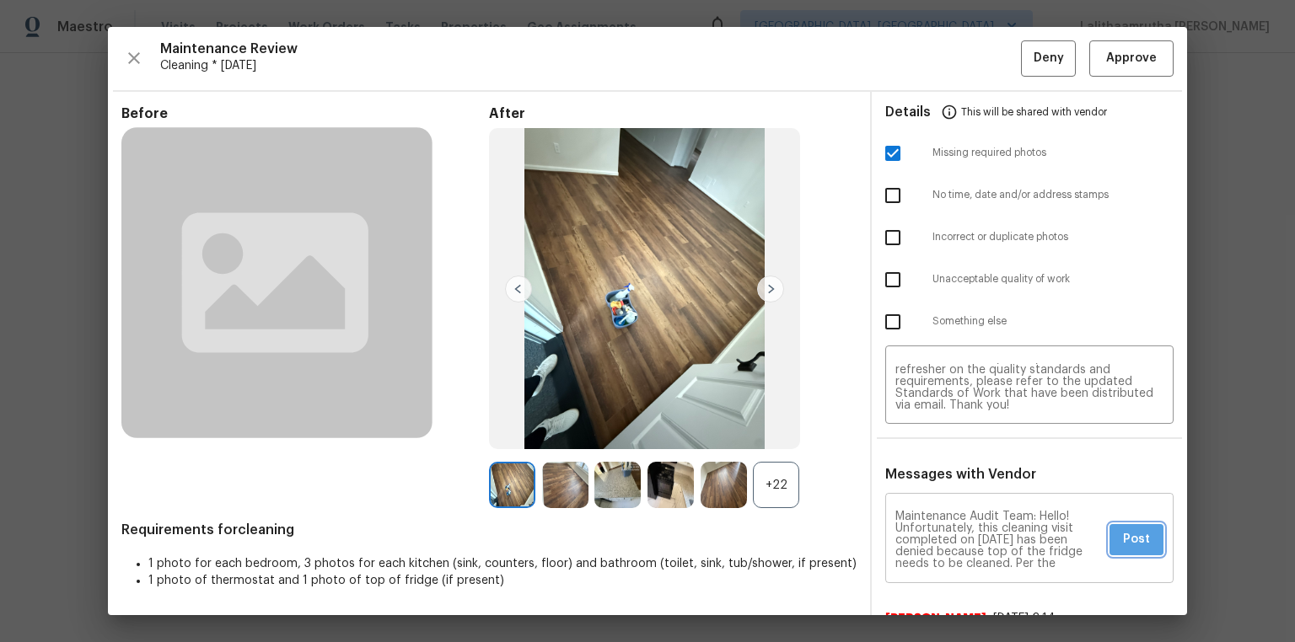
click at [921, 432] on span "Post" at bounding box center [1136, 539] width 27 height 21
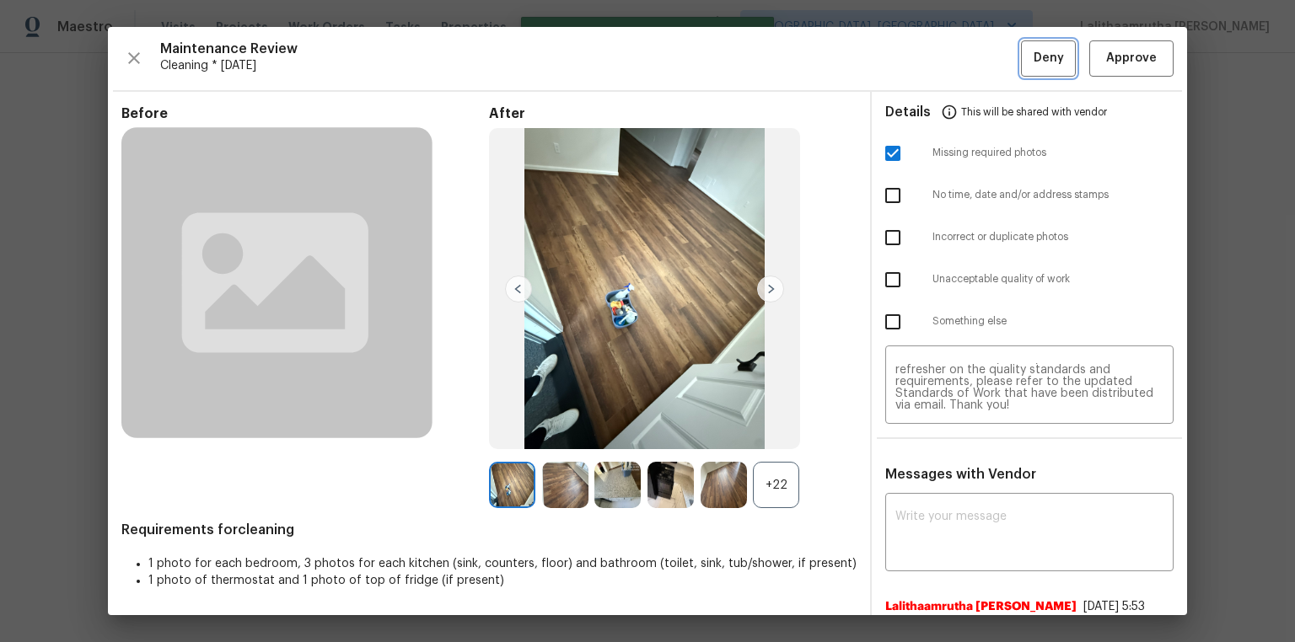
click at [921, 58] on span "Deny" at bounding box center [1049, 58] width 30 height 21
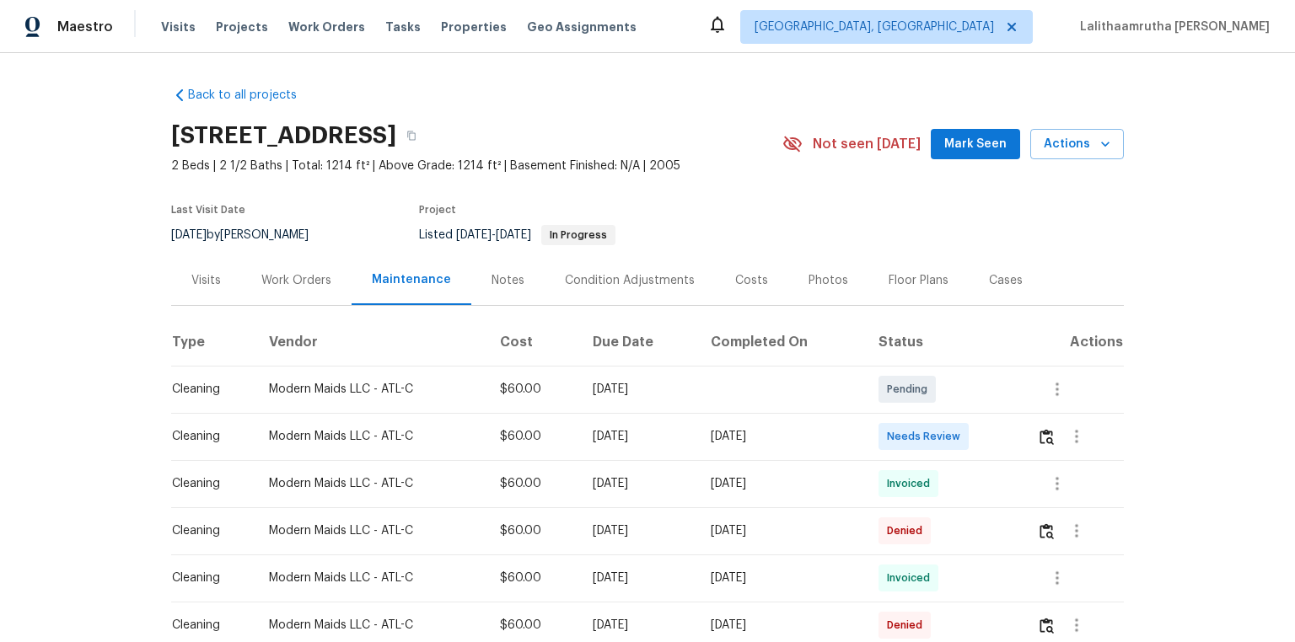
scroll to position [67, 0]
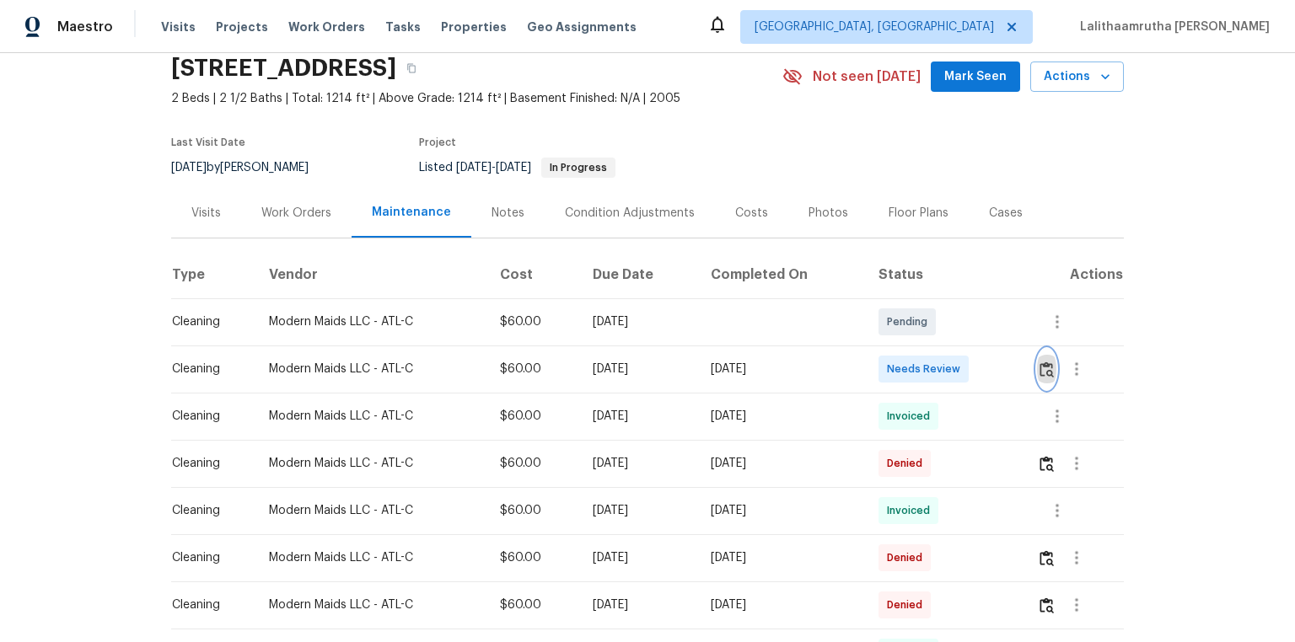
click at [1043, 367] on img "button" at bounding box center [1047, 370] width 14 height 16
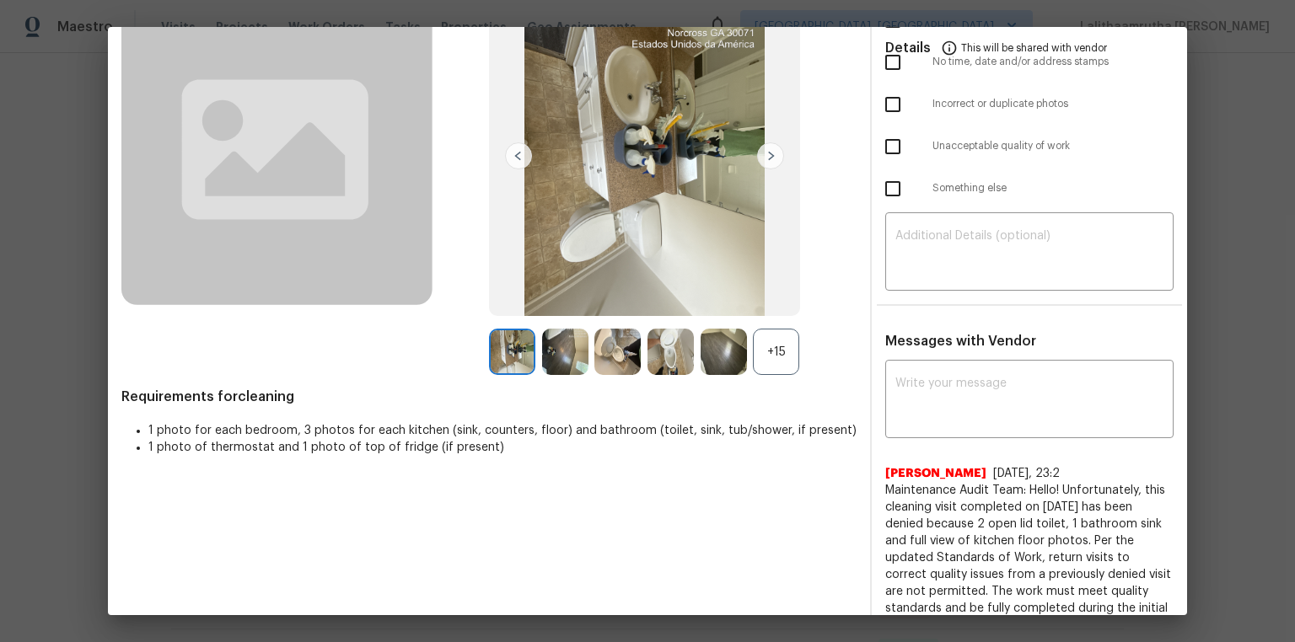
scroll to position [135, 0]
click at [1005, 421] on textarea at bounding box center [1029, 399] width 268 height 47
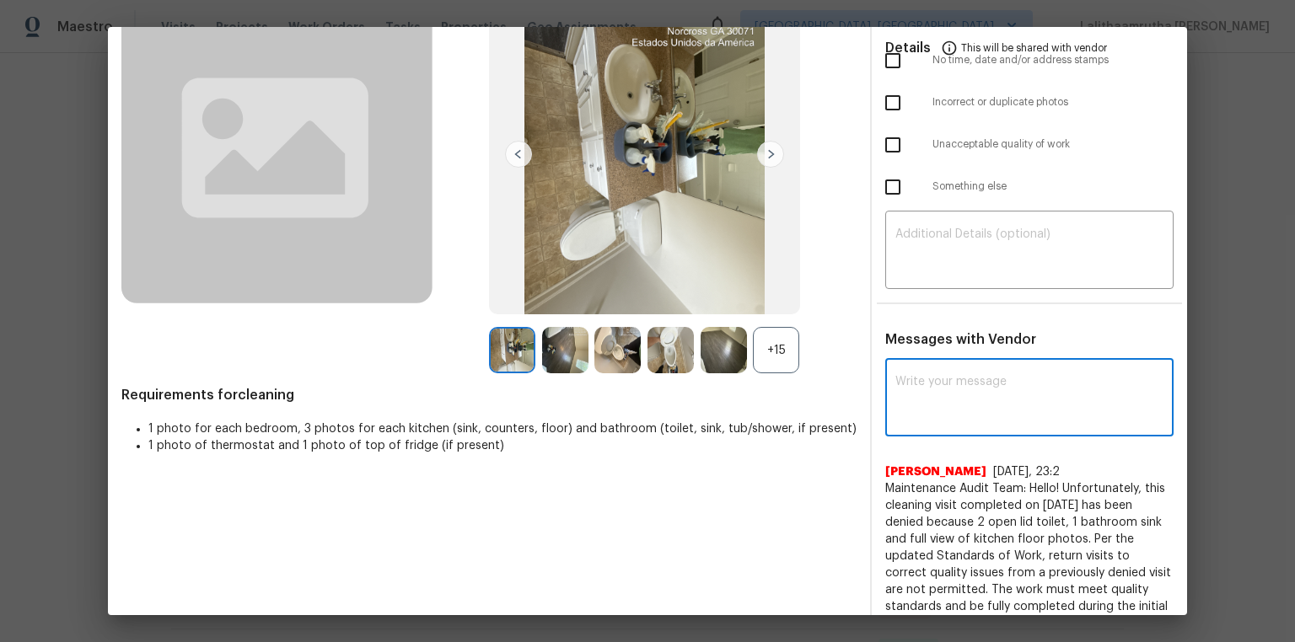
paste textarea "Maintenance Audit Team: Hello! Unfortunately, this cleaning visit completed on …"
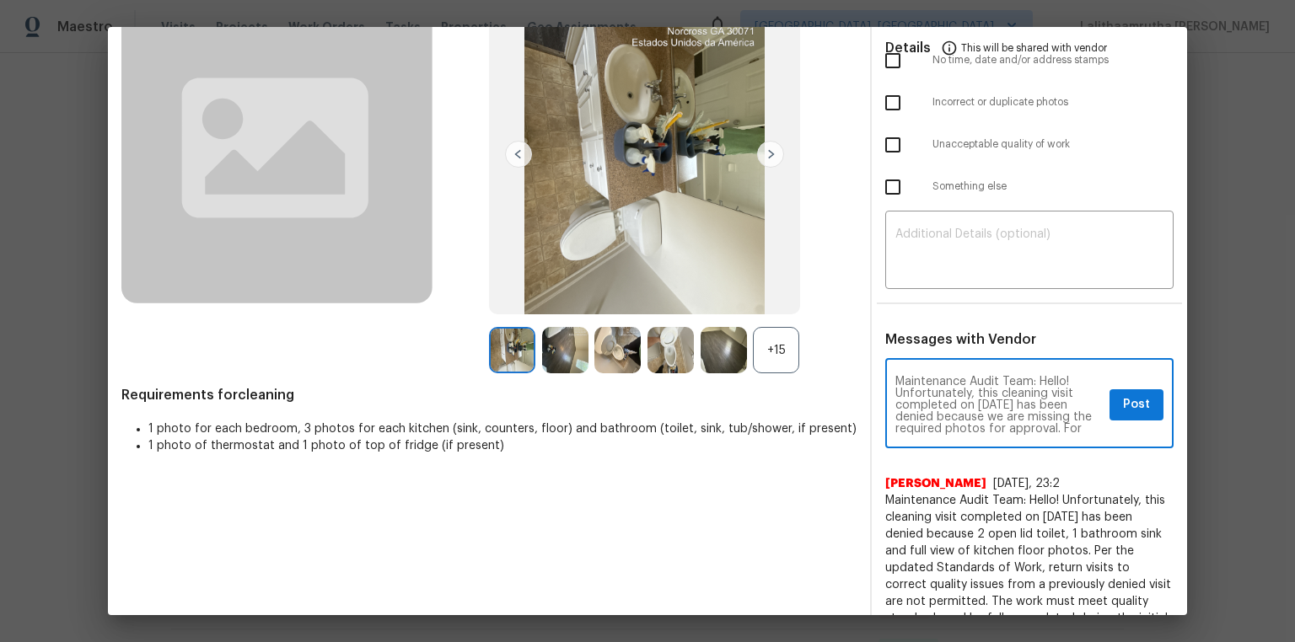
scroll to position [176, 0]
type textarea "Maintenance Audit Team: Hello! Unfortunately, this cleaning visit completed on …"
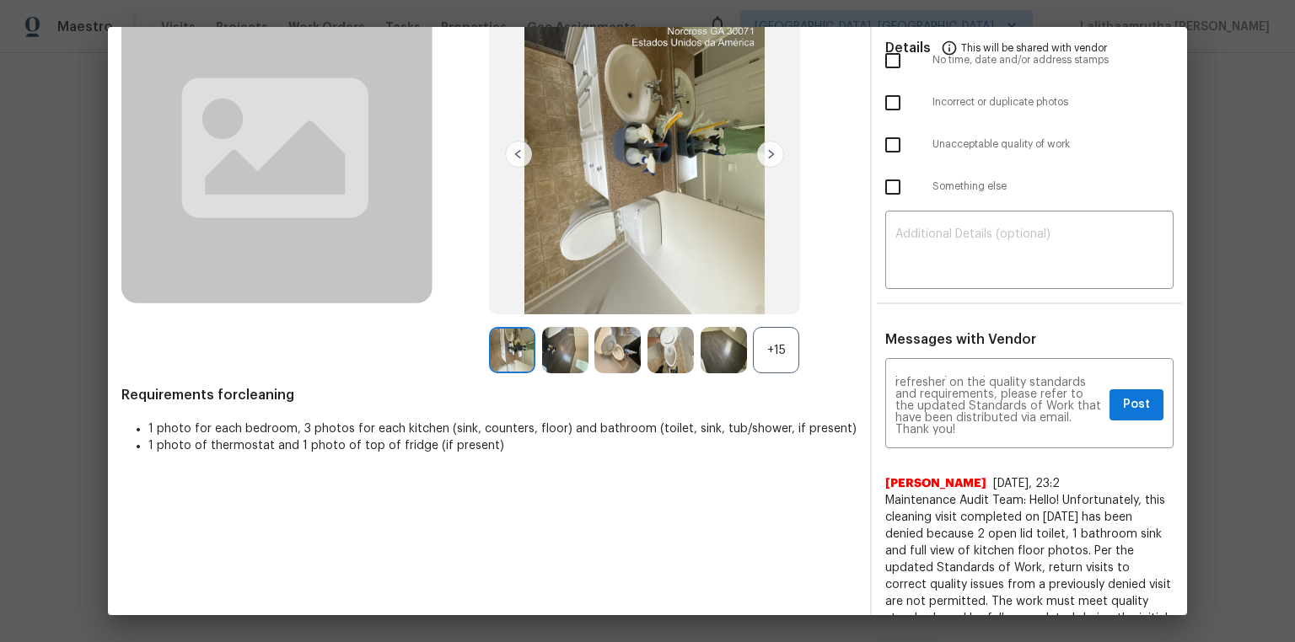
click at [977, 212] on ul "Details This will be shared with vendor Missing required photos No time, date a…" at bounding box center [1029, 86] width 315 height 258
click at [975, 223] on div "​" at bounding box center [1029, 252] width 288 height 74
paste textarea "Maintenance Audit Team: Hello! Unfortunately, this cleaning visit completed on …"
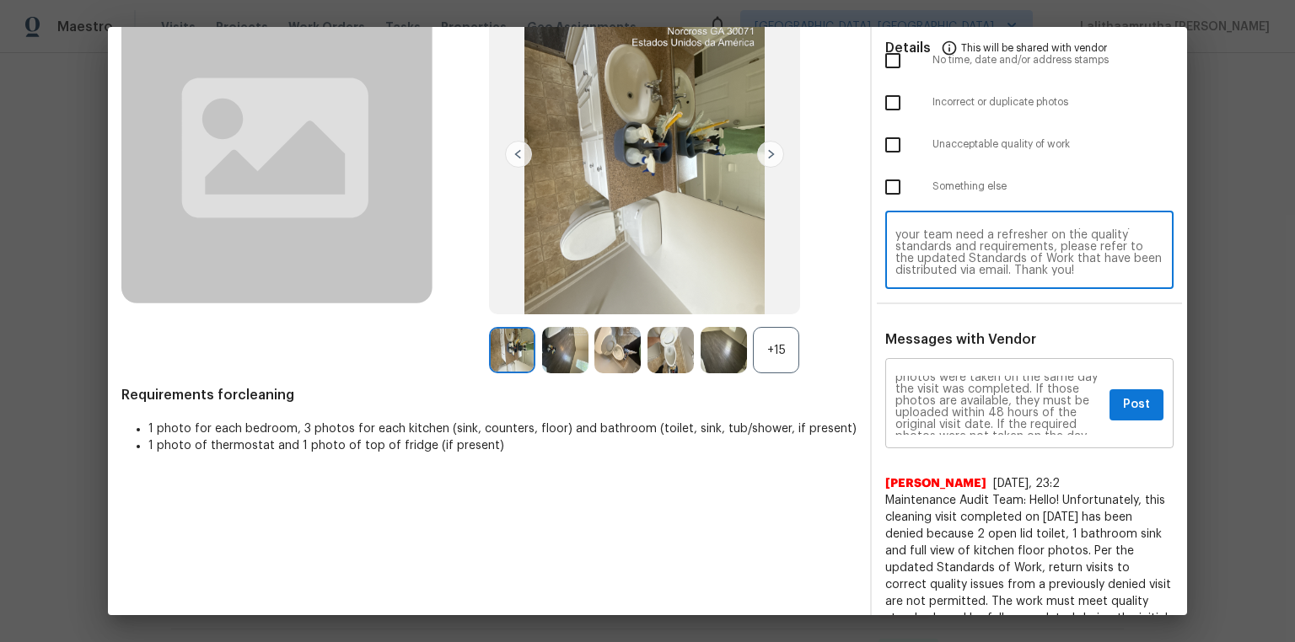
scroll to position [0, 0]
type textarea "Maintenance Audit Team: Hello! Unfortunately, this cleaning visit completed on …"
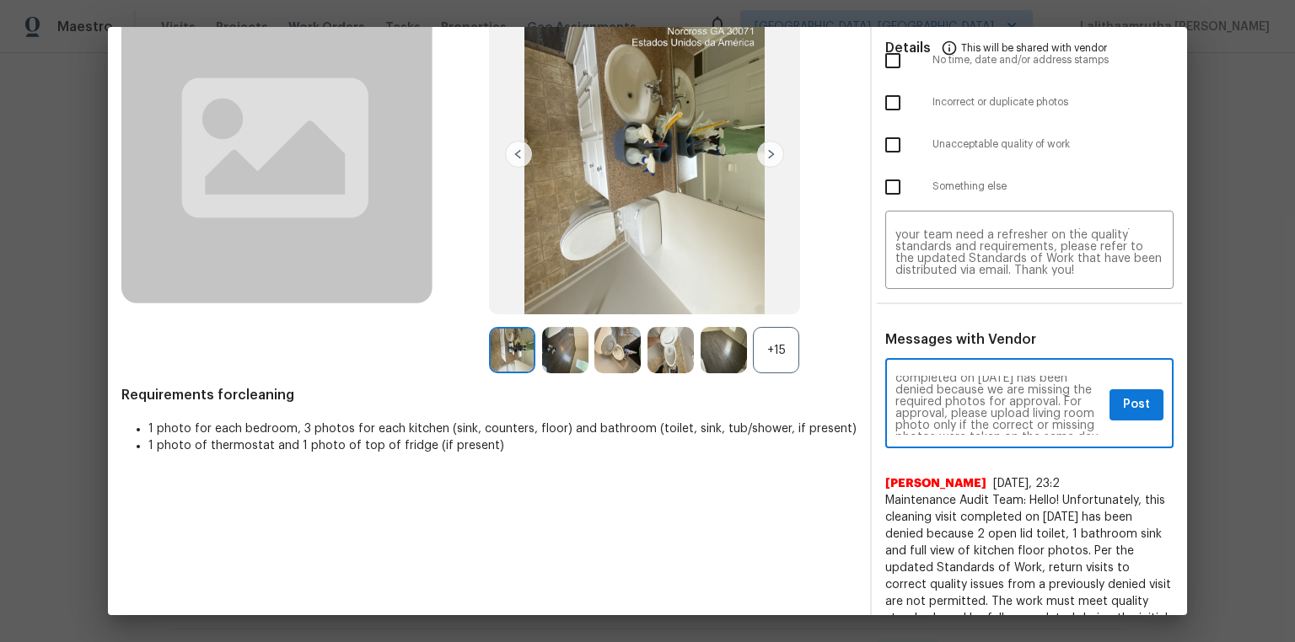
scroll to position [54, 0]
click at [1123, 409] on span "Post" at bounding box center [1136, 405] width 27 height 21
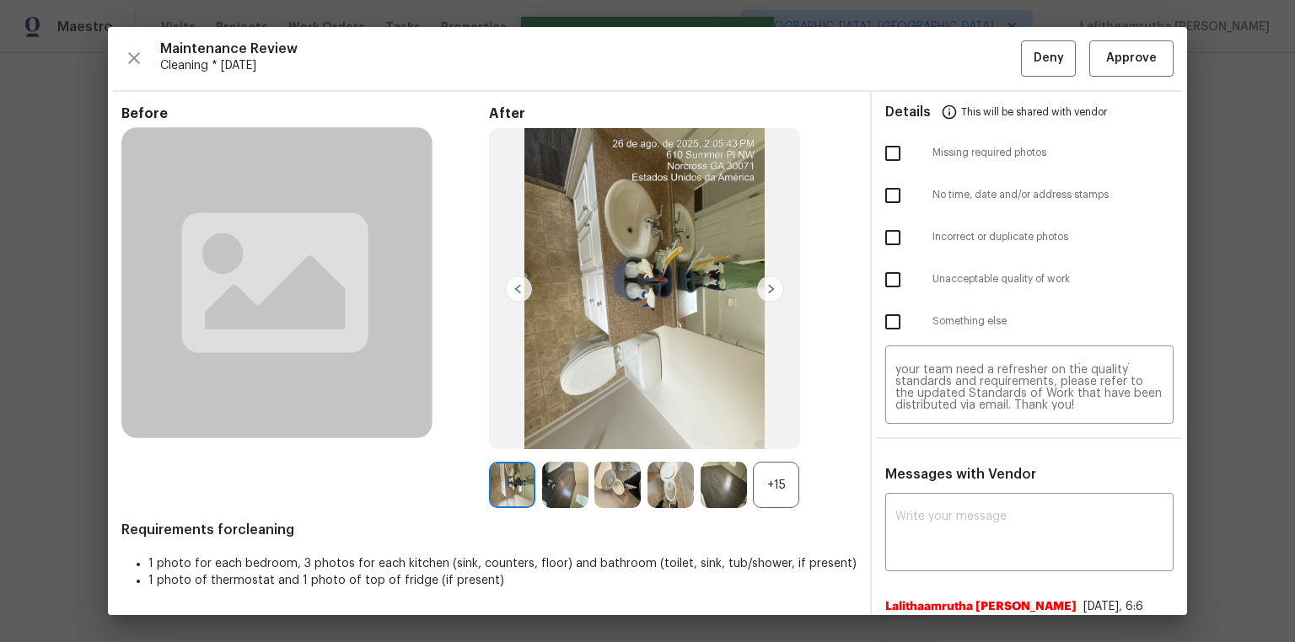
scroll to position [0, 0]
click at [875, 152] on input "checkbox" at bounding box center [892, 153] width 35 height 35
checkbox input "true"
drag, startPoint x: 1054, startPoint y: 61, endPoint x: 1043, endPoint y: 57, distance: 11.5
click at [1056, 61] on button "Deny" at bounding box center [1048, 58] width 55 height 36
